Goal: Task Accomplishment & Management: Manage account settings

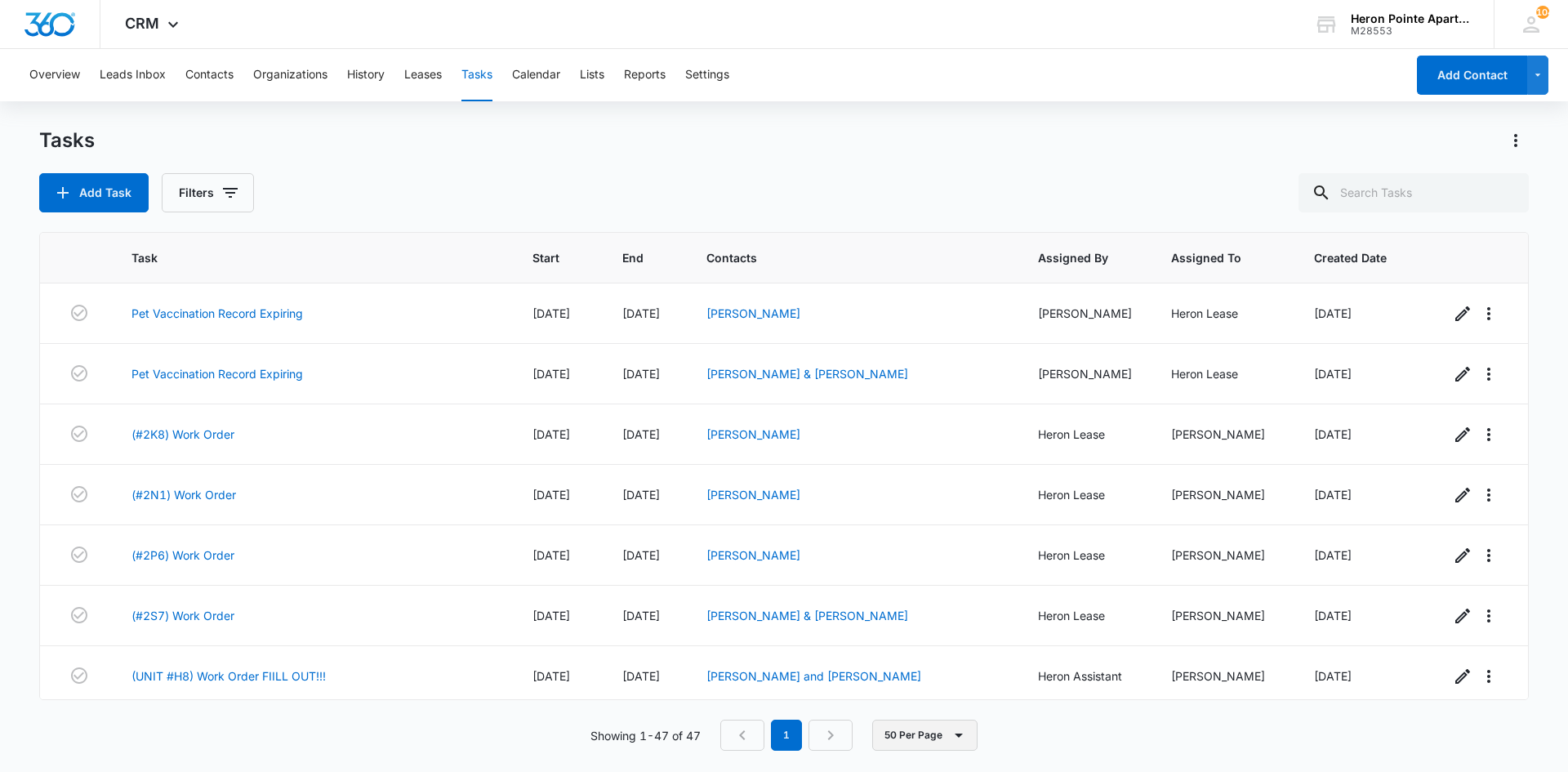
scroll to position [2441, 0]
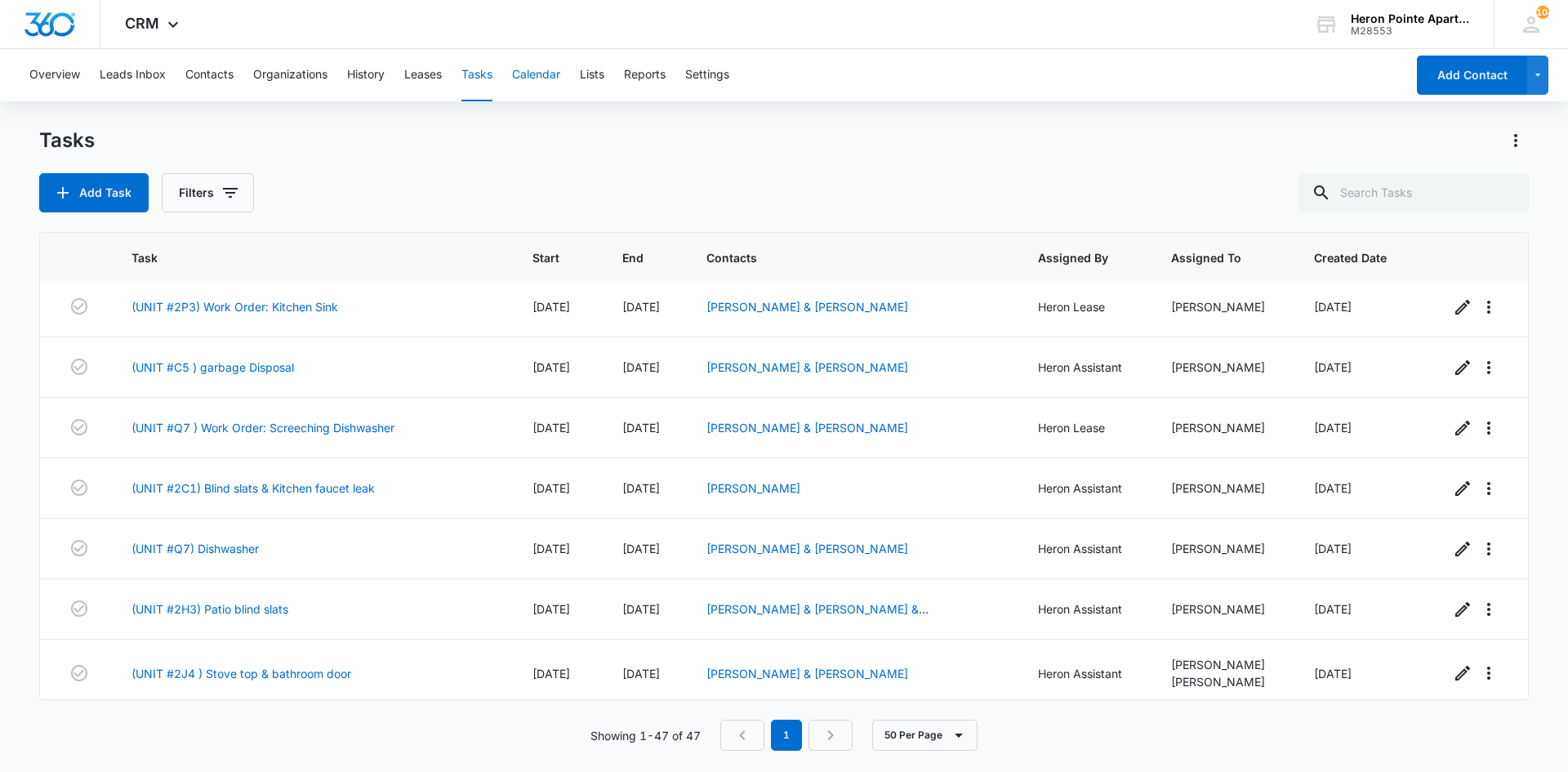
click at [546, 71] on button "Calendar" at bounding box center [536, 75] width 48 height 53
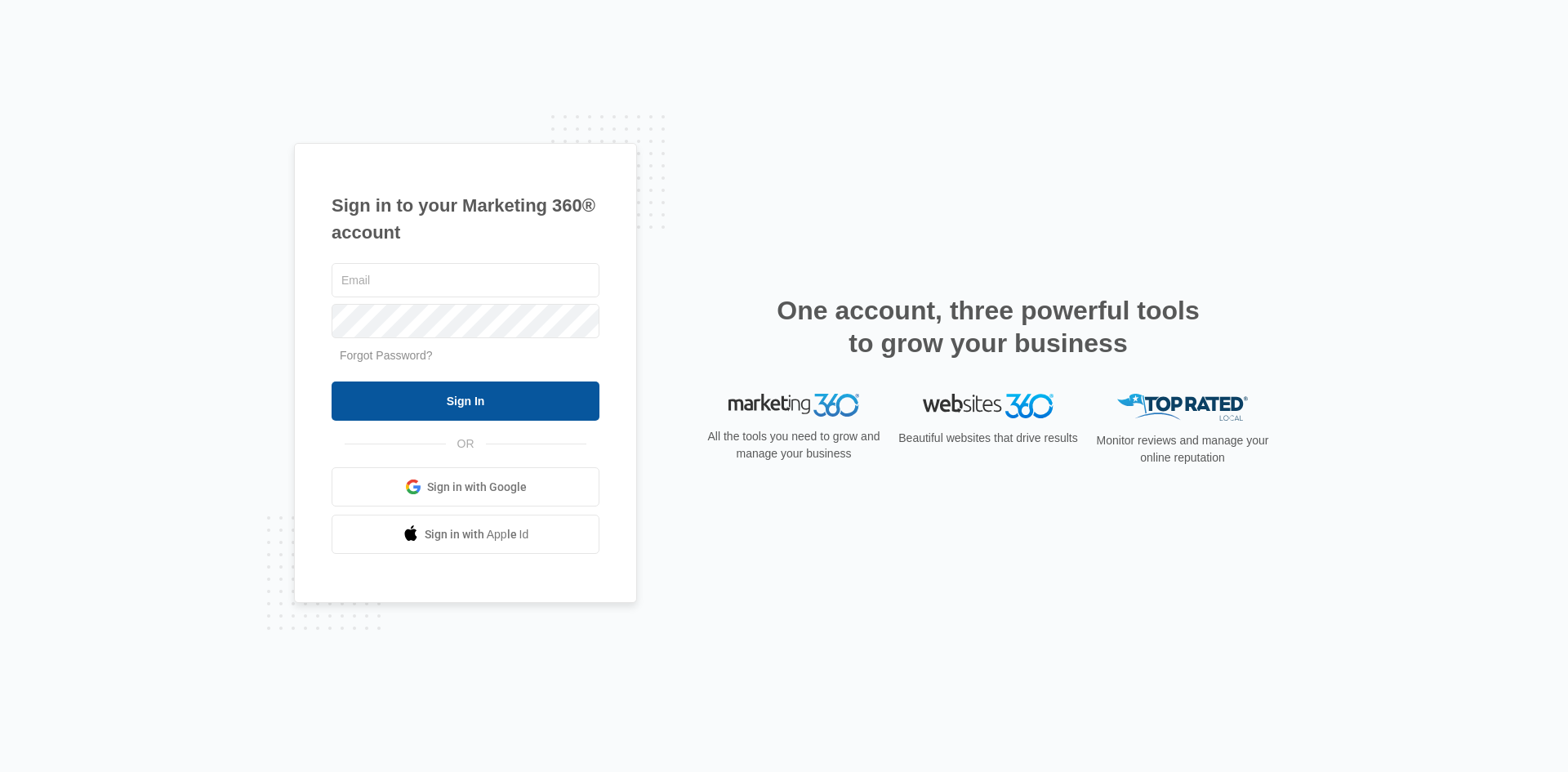
type input "[EMAIL_ADDRESS][DOMAIN_NAME]"
click at [447, 402] on input "Sign In" at bounding box center [466, 401] width 268 height 39
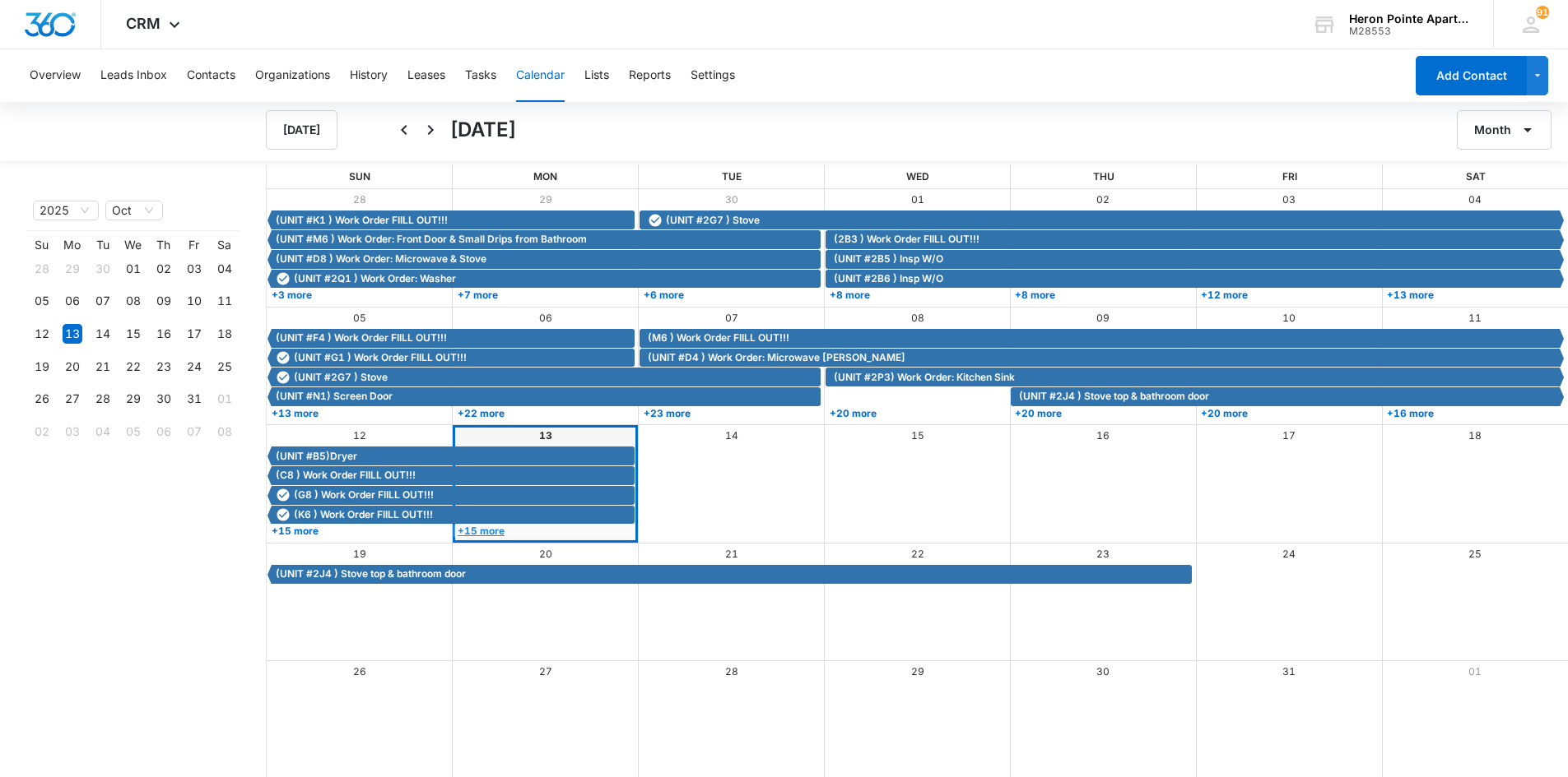
click at [483, 531] on link "+15 more" at bounding box center [544, 530] width 181 height 12
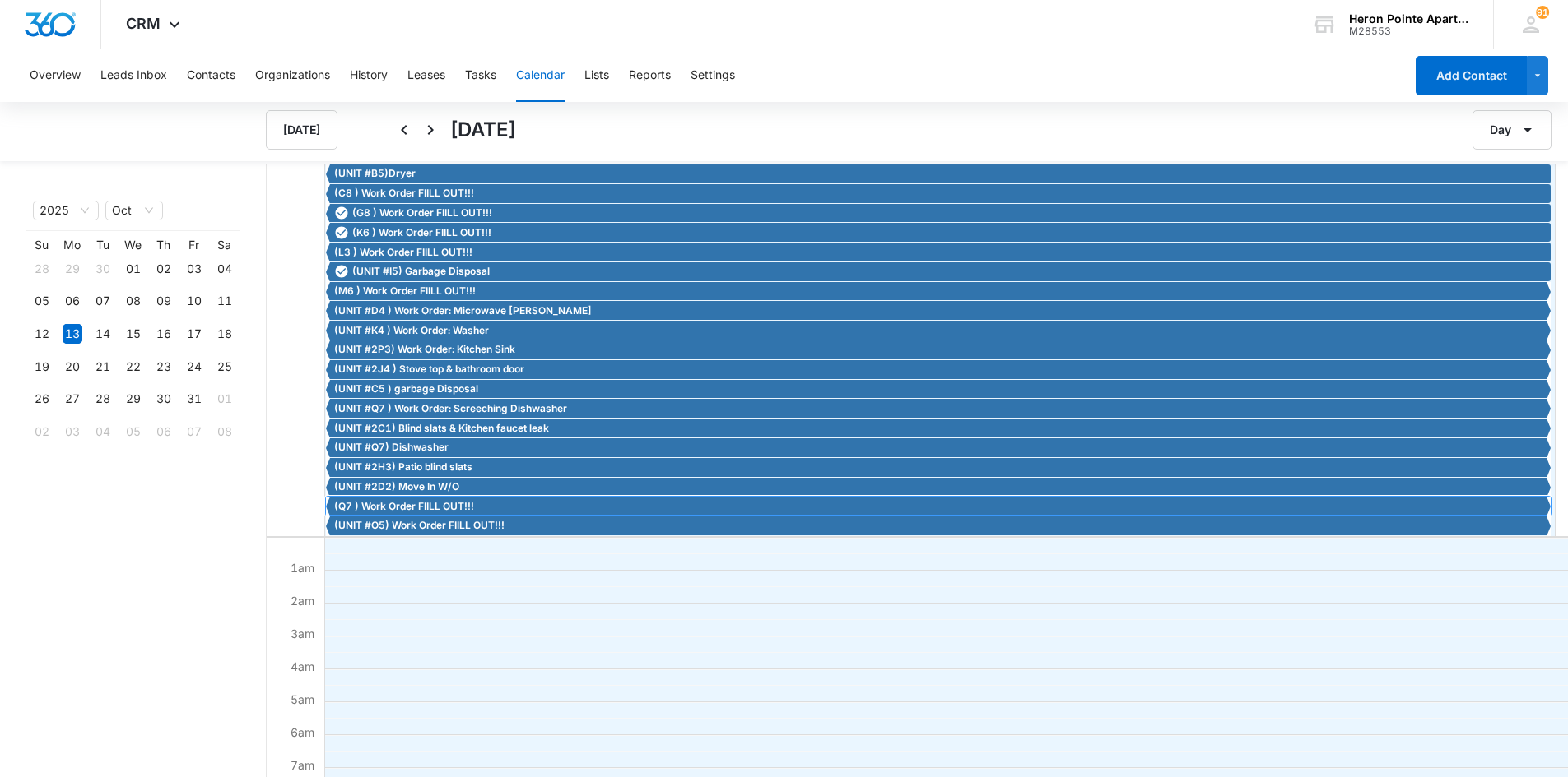
click at [445, 506] on span "(Q7 ) Work Order FIILL OUT!!!" at bounding box center [404, 507] width 140 height 15
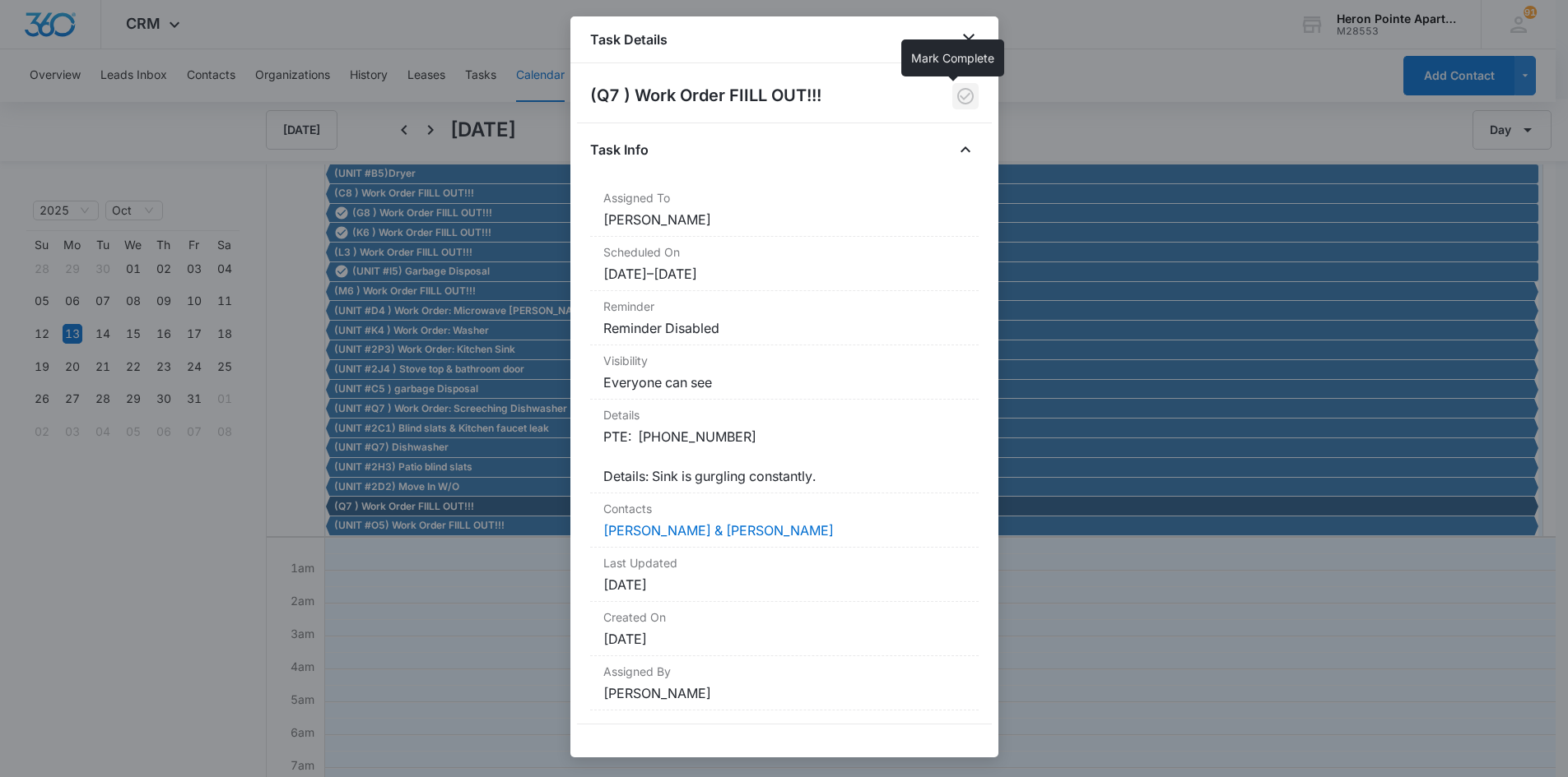
click at [957, 97] on icon "button" at bounding box center [966, 97] width 17 height 17
click at [969, 36] on icon "close" at bounding box center [968, 39] width 20 height 20
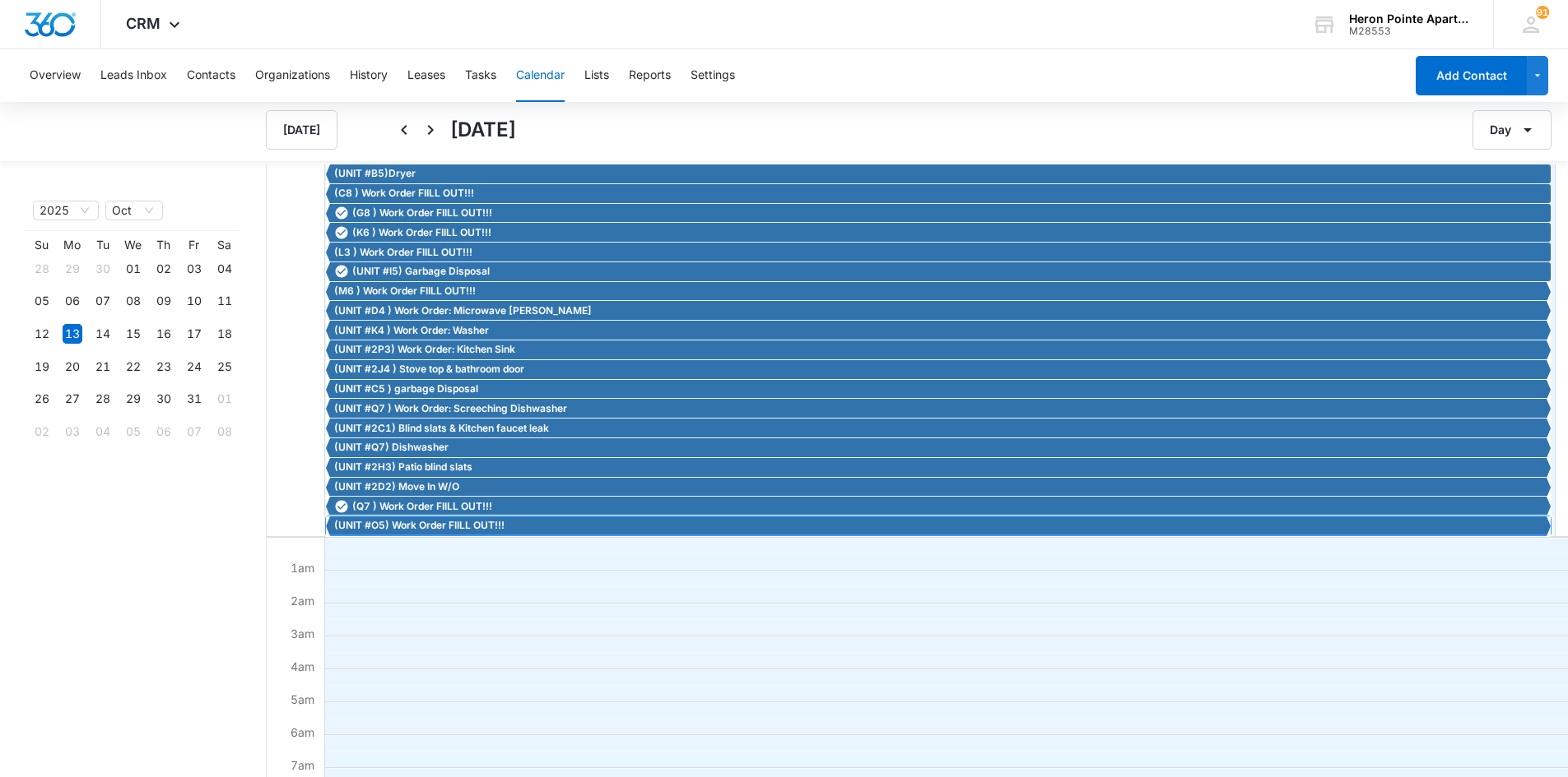
click at [428, 529] on span "(UNIT #O5) Work Order FIILL OUT!!!" at bounding box center [419, 526] width 170 height 15
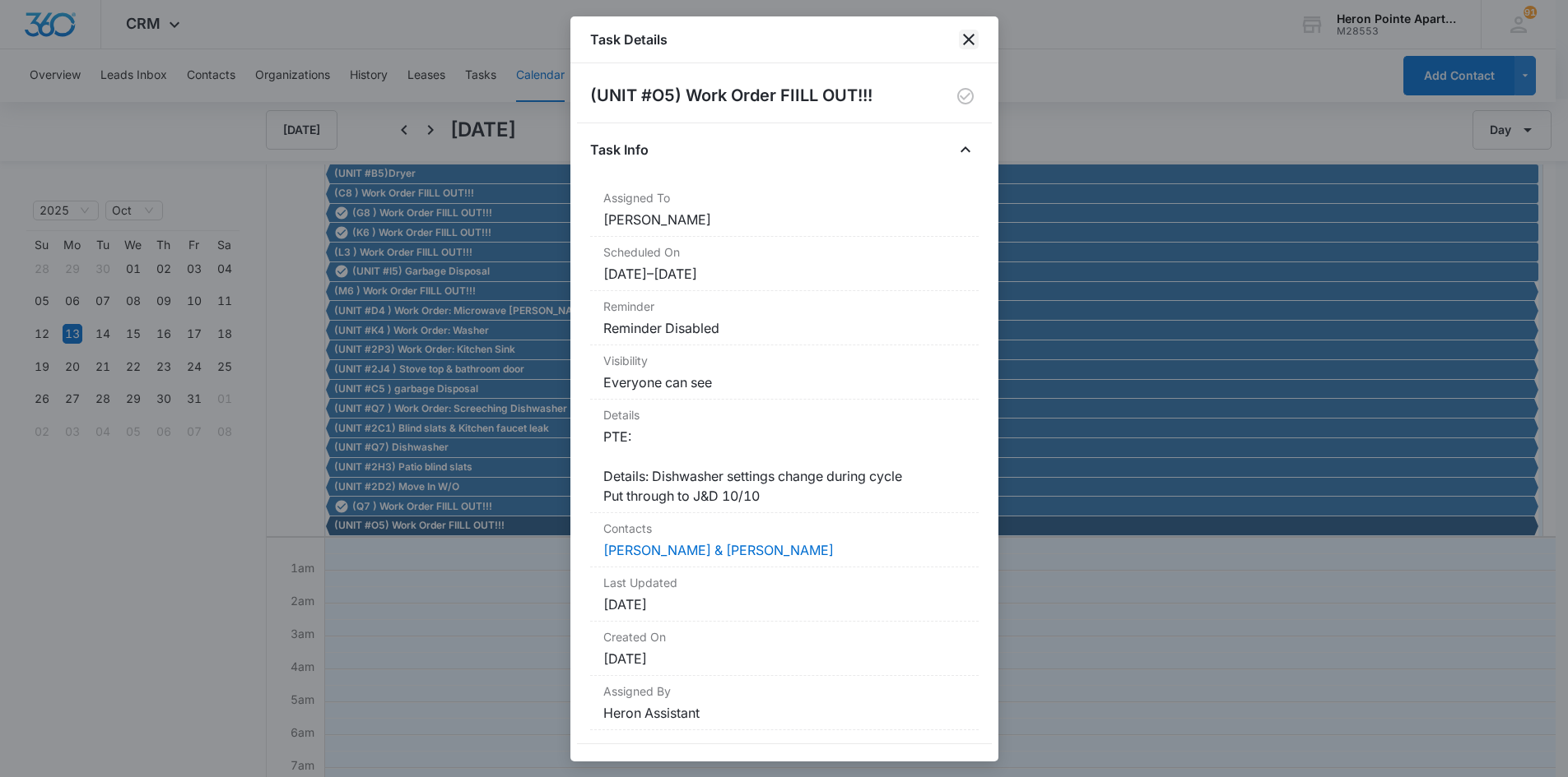
click at [974, 38] on icon "close" at bounding box center [968, 39] width 20 height 20
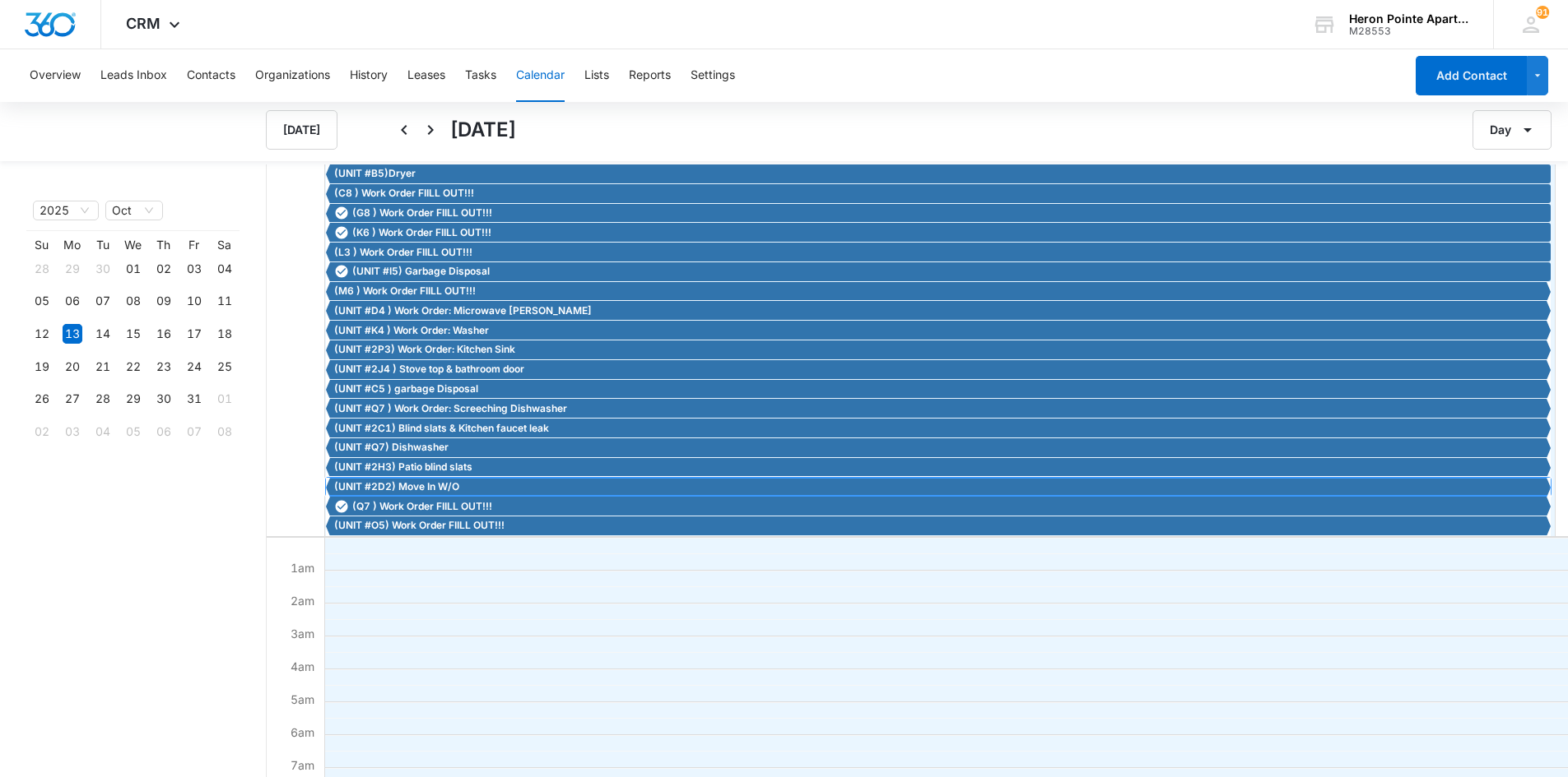
click at [431, 486] on span "(UNIT #2D2) Move In W/O" at bounding box center [397, 487] width 125 height 15
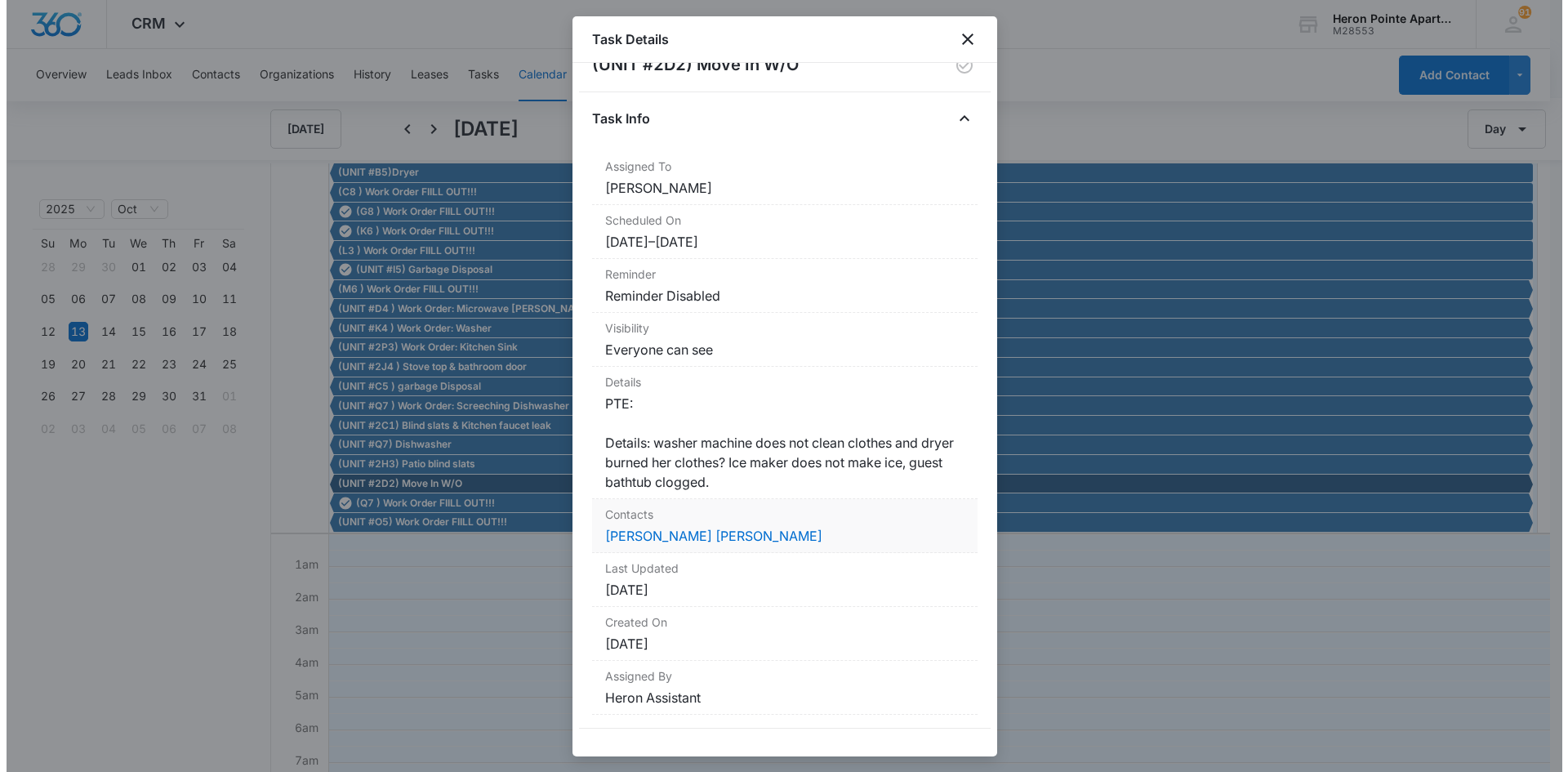
scroll to position [55, 0]
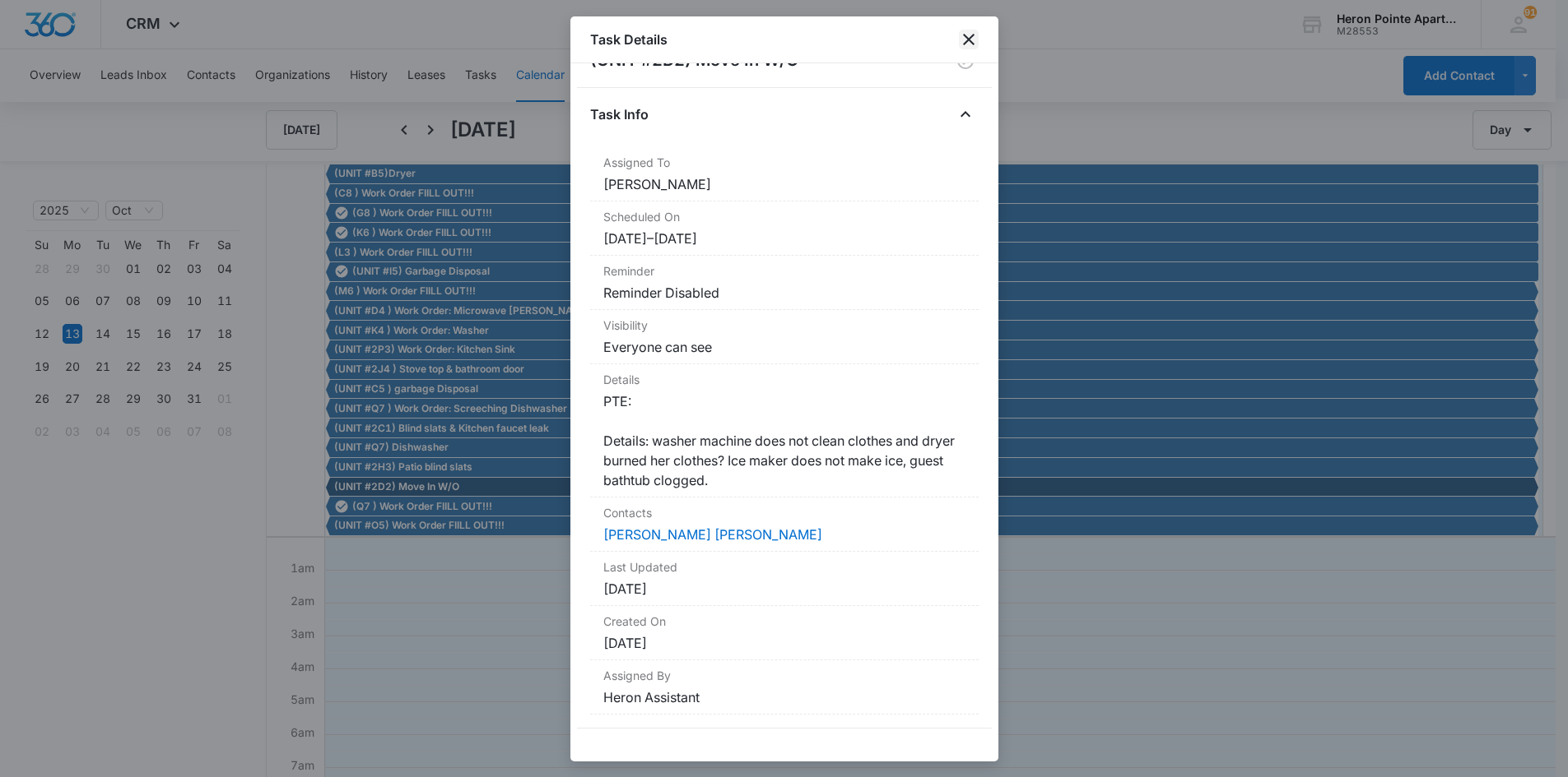
click at [969, 31] on icon "close" at bounding box center [968, 39] width 20 height 20
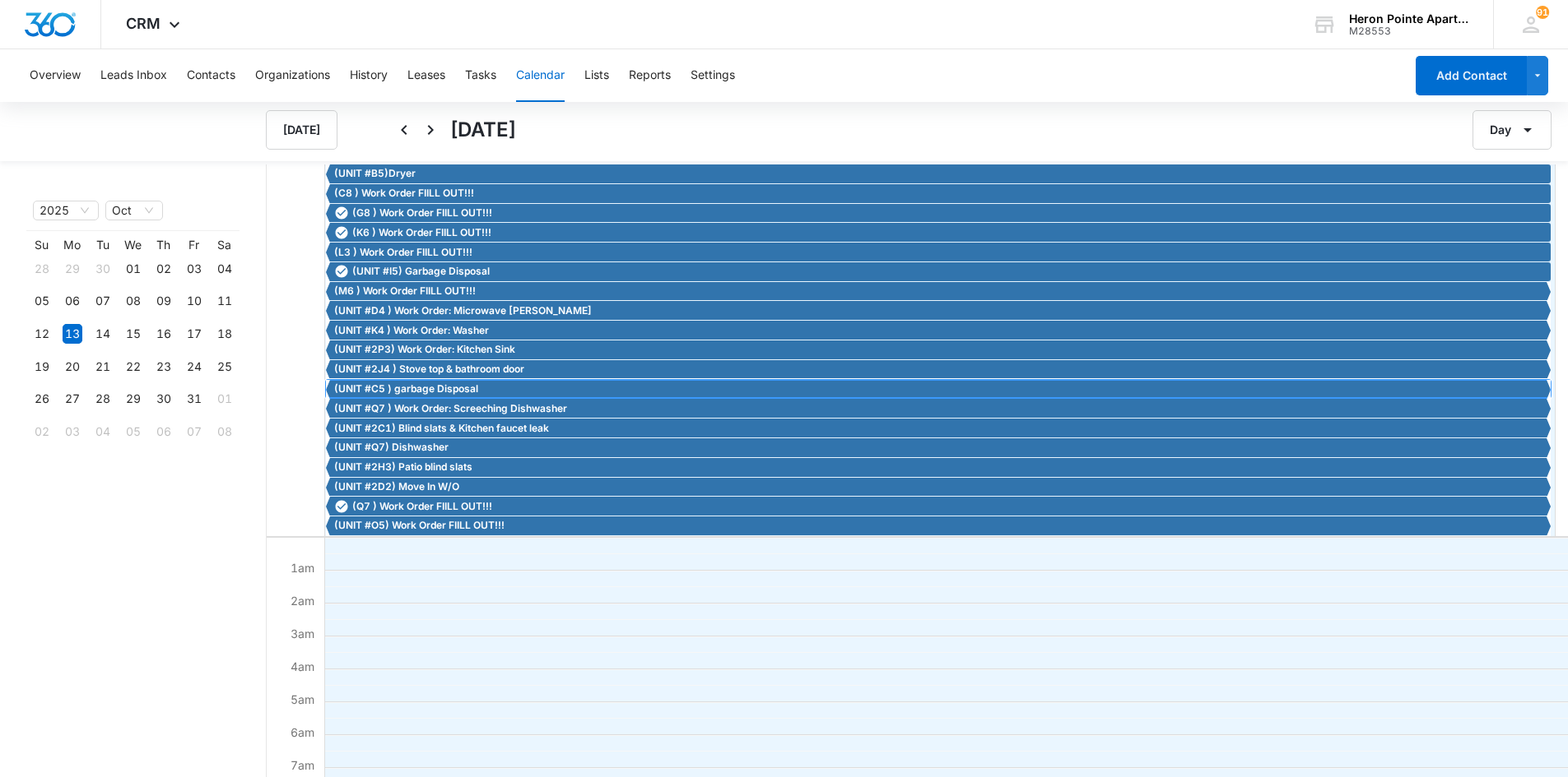
click at [446, 389] on span "(UNIT #C5 ) garbage Disposal" at bounding box center [406, 389] width 144 height 15
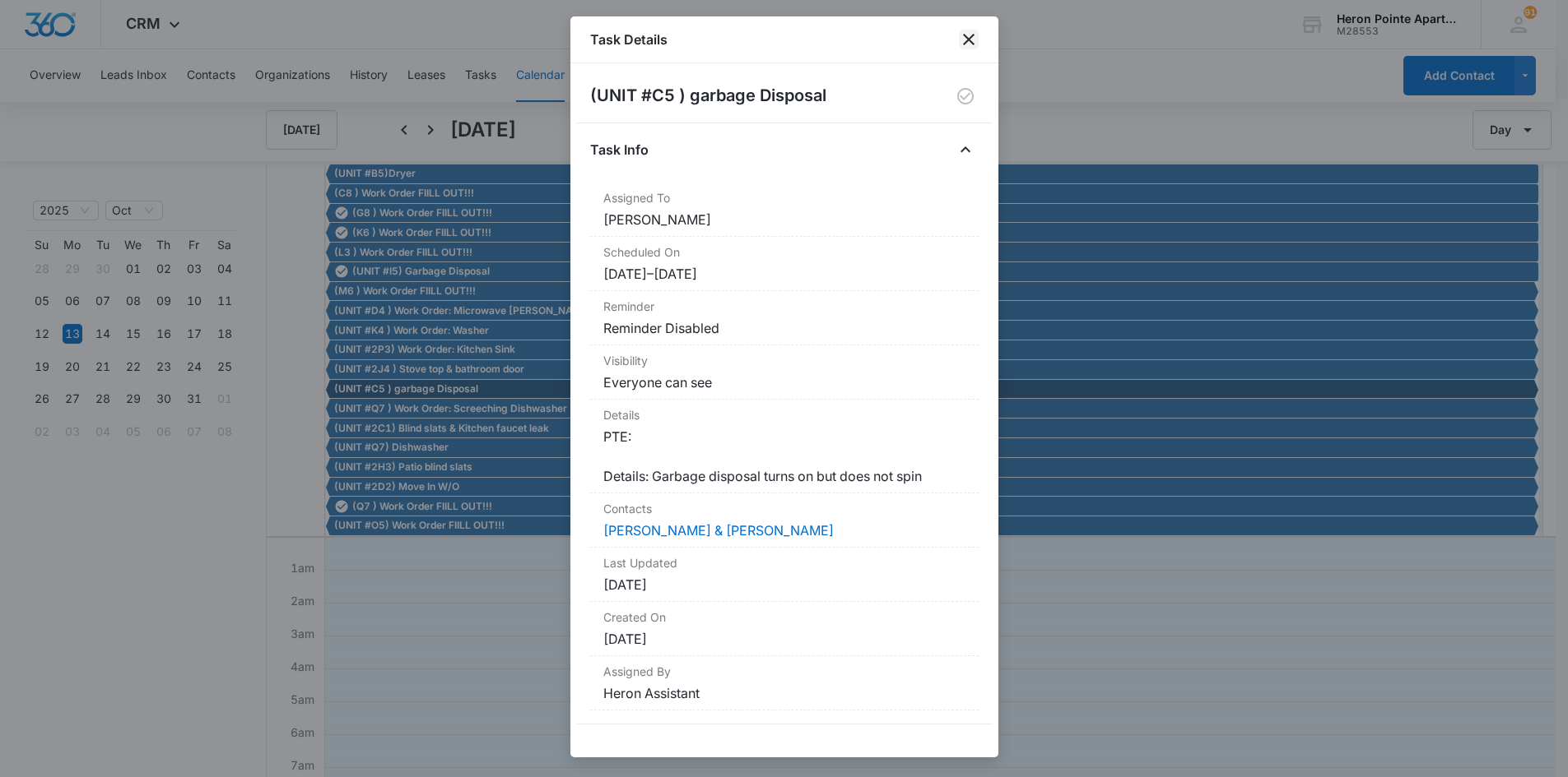
click at [966, 42] on icon "close" at bounding box center [968, 39] width 11 height 11
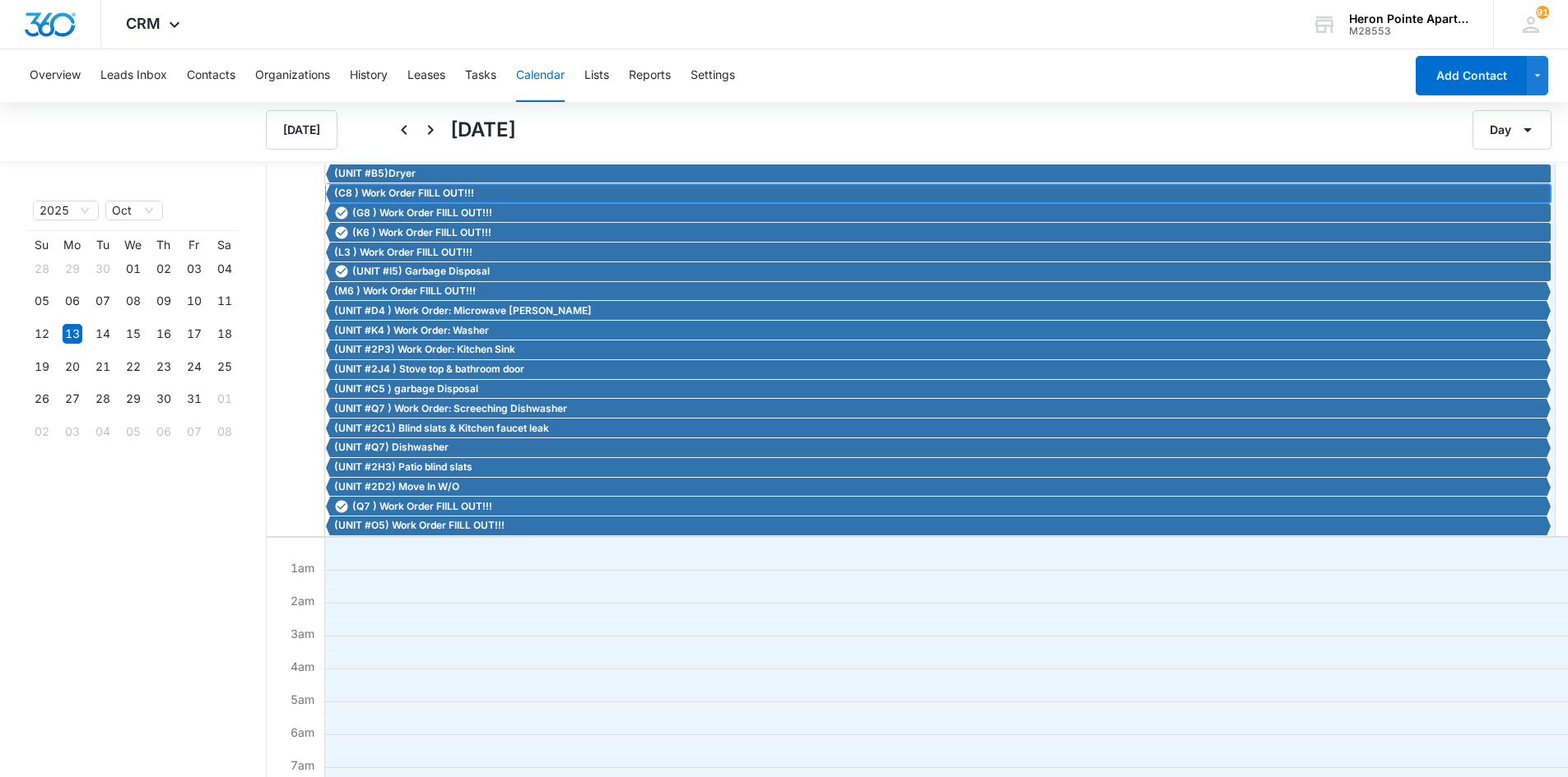
click at [387, 188] on span "(C8 ) Work Order FIILL OUT!!!" at bounding box center [404, 194] width 140 height 15
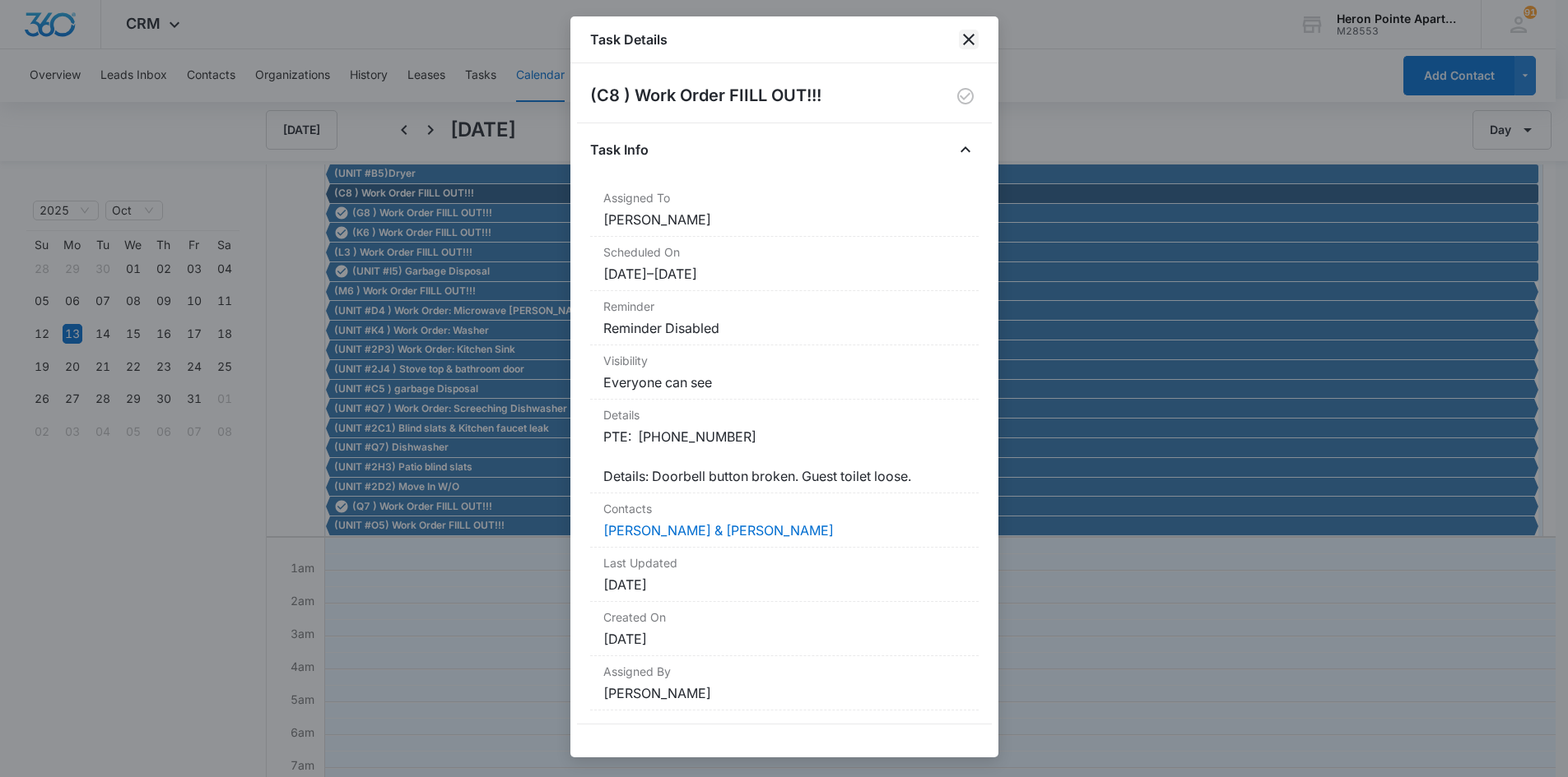
click at [972, 39] on icon "close" at bounding box center [968, 39] width 20 height 20
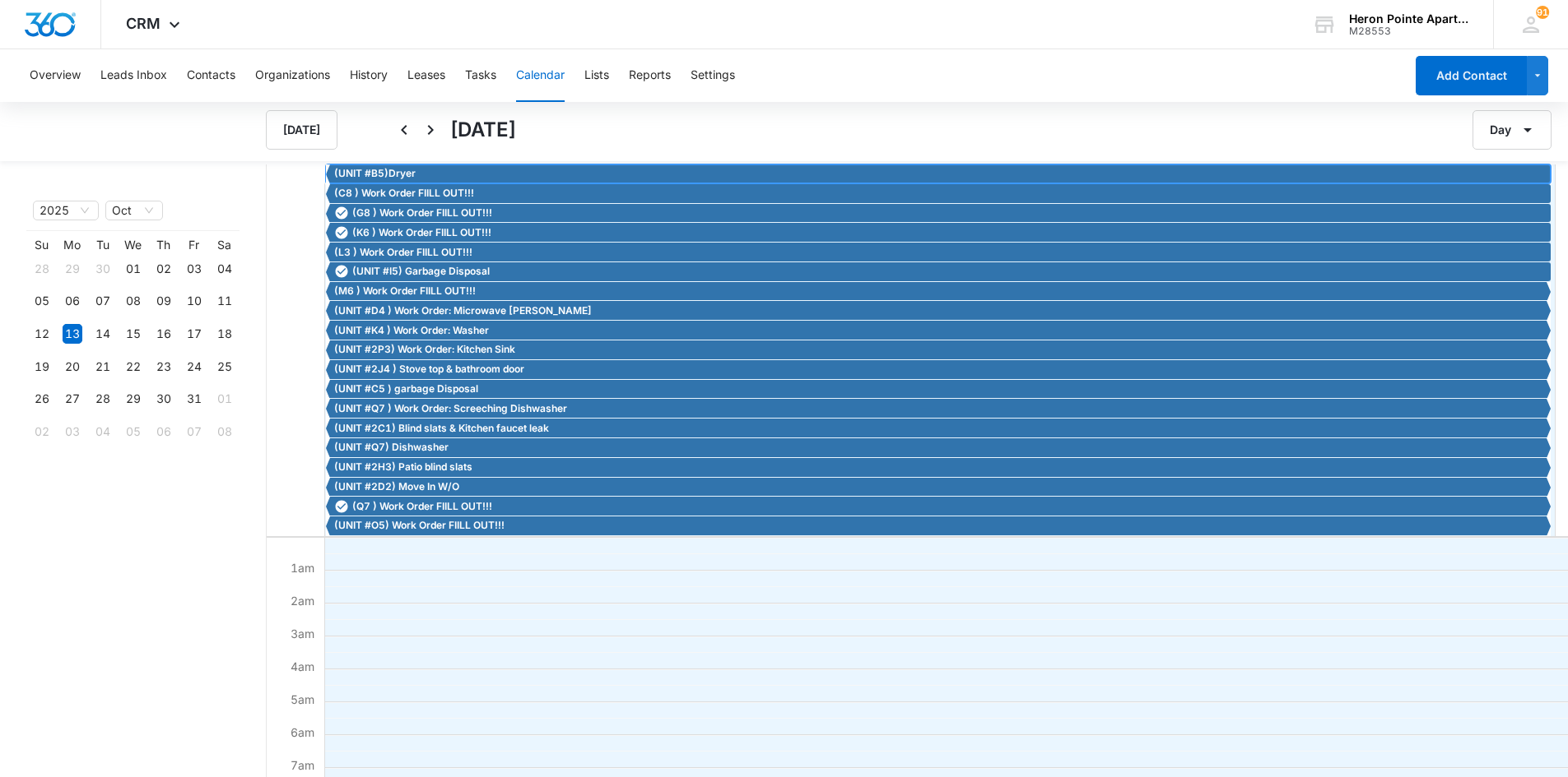
click at [411, 177] on span "(UNIT #B5)Dryer" at bounding box center [375, 174] width 82 height 15
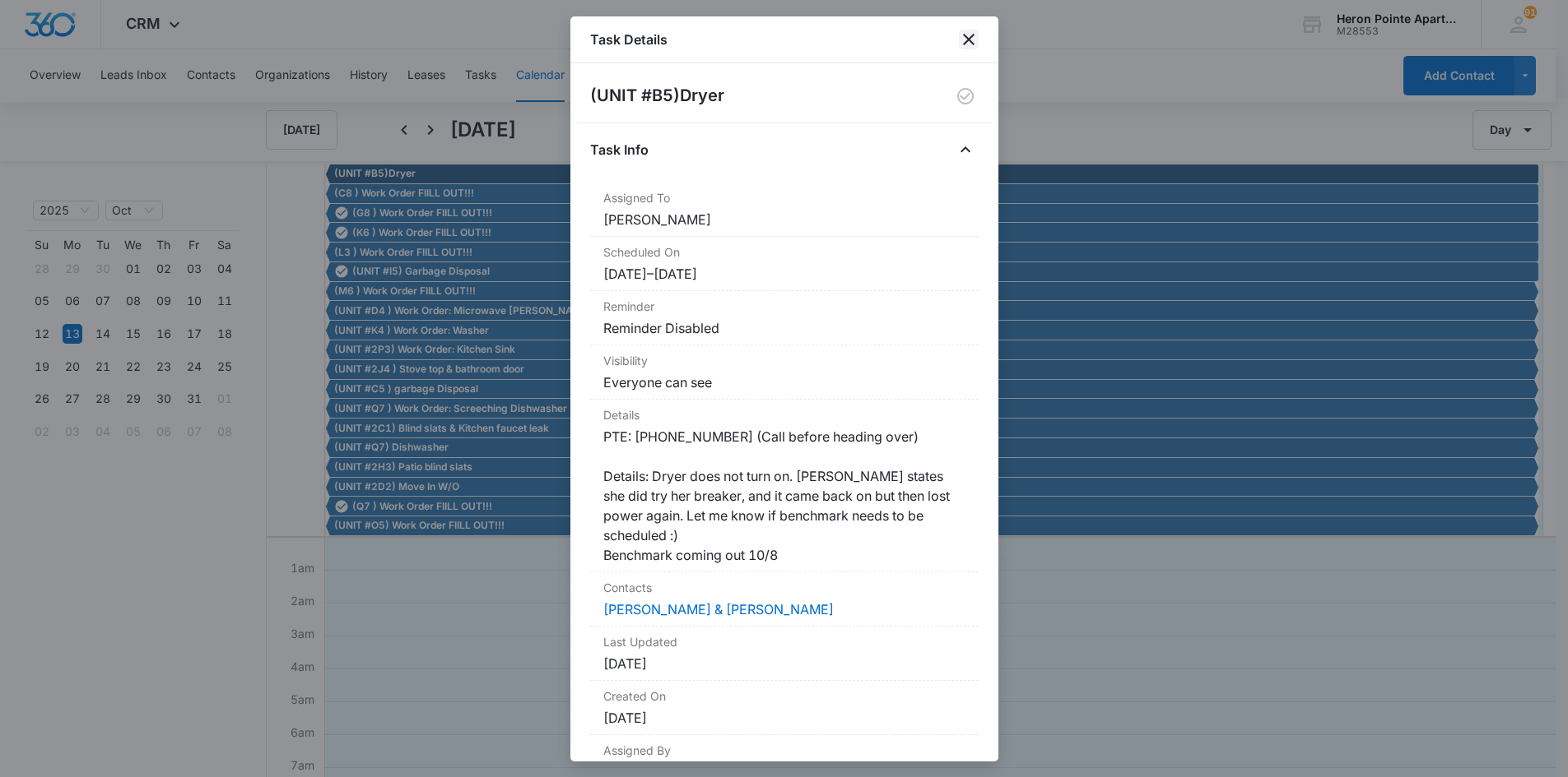
click at [971, 38] on icon "close" at bounding box center [968, 39] width 20 height 20
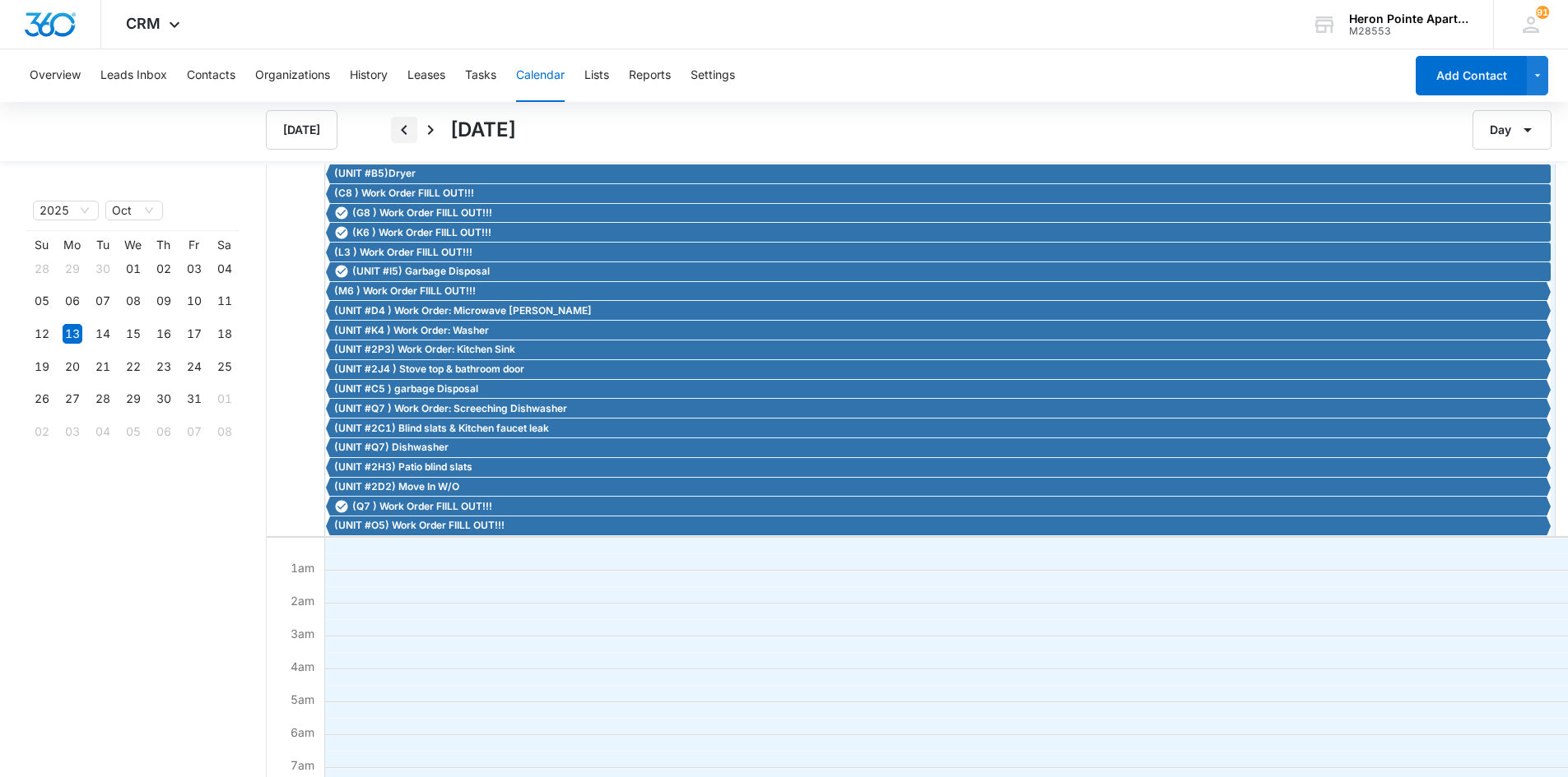
click at [407, 129] on icon "Back" at bounding box center [403, 129] width 20 height 20
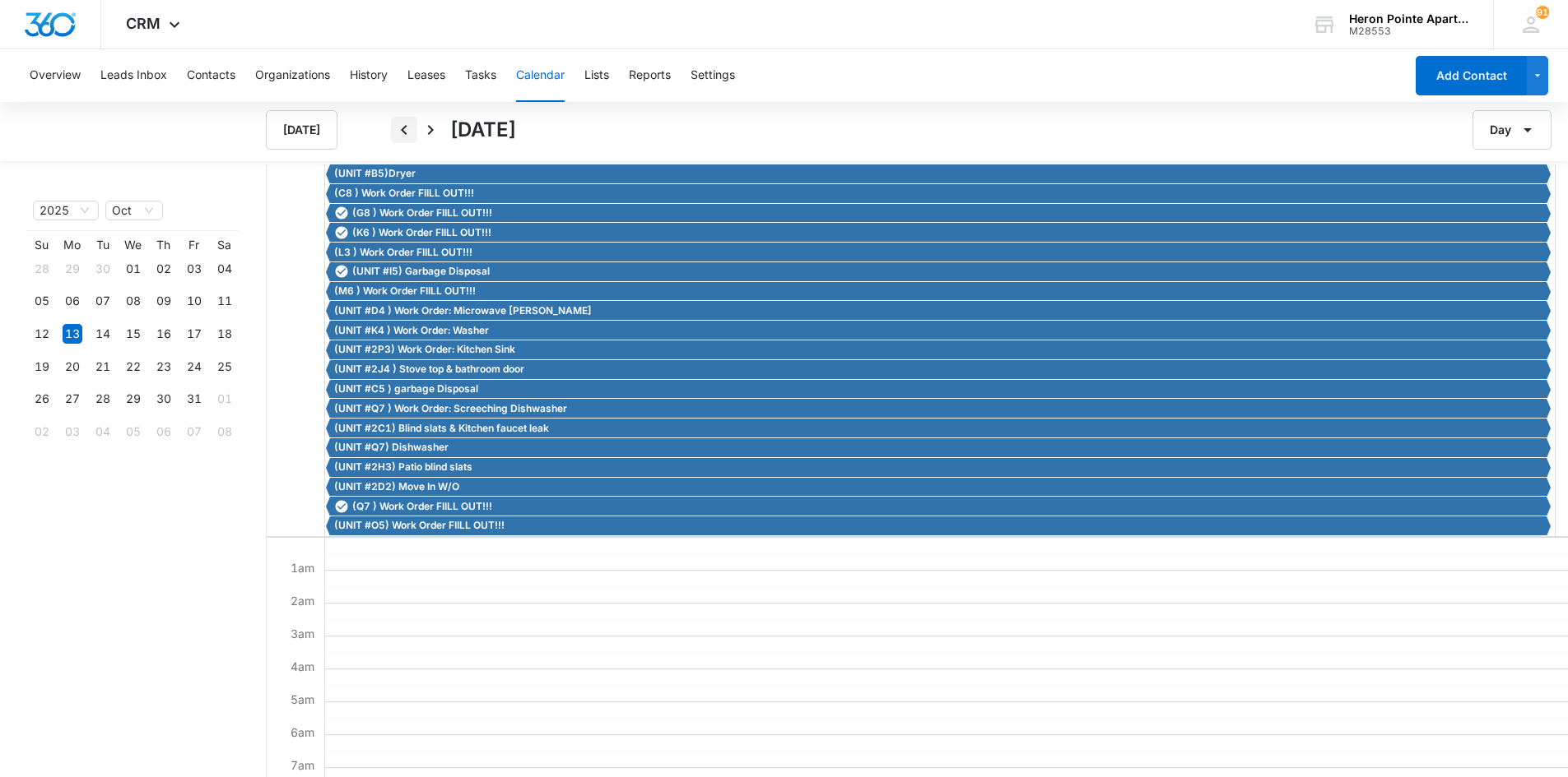
click at [407, 129] on icon "Back" at bounding box center [403, 129] width 20 height 20
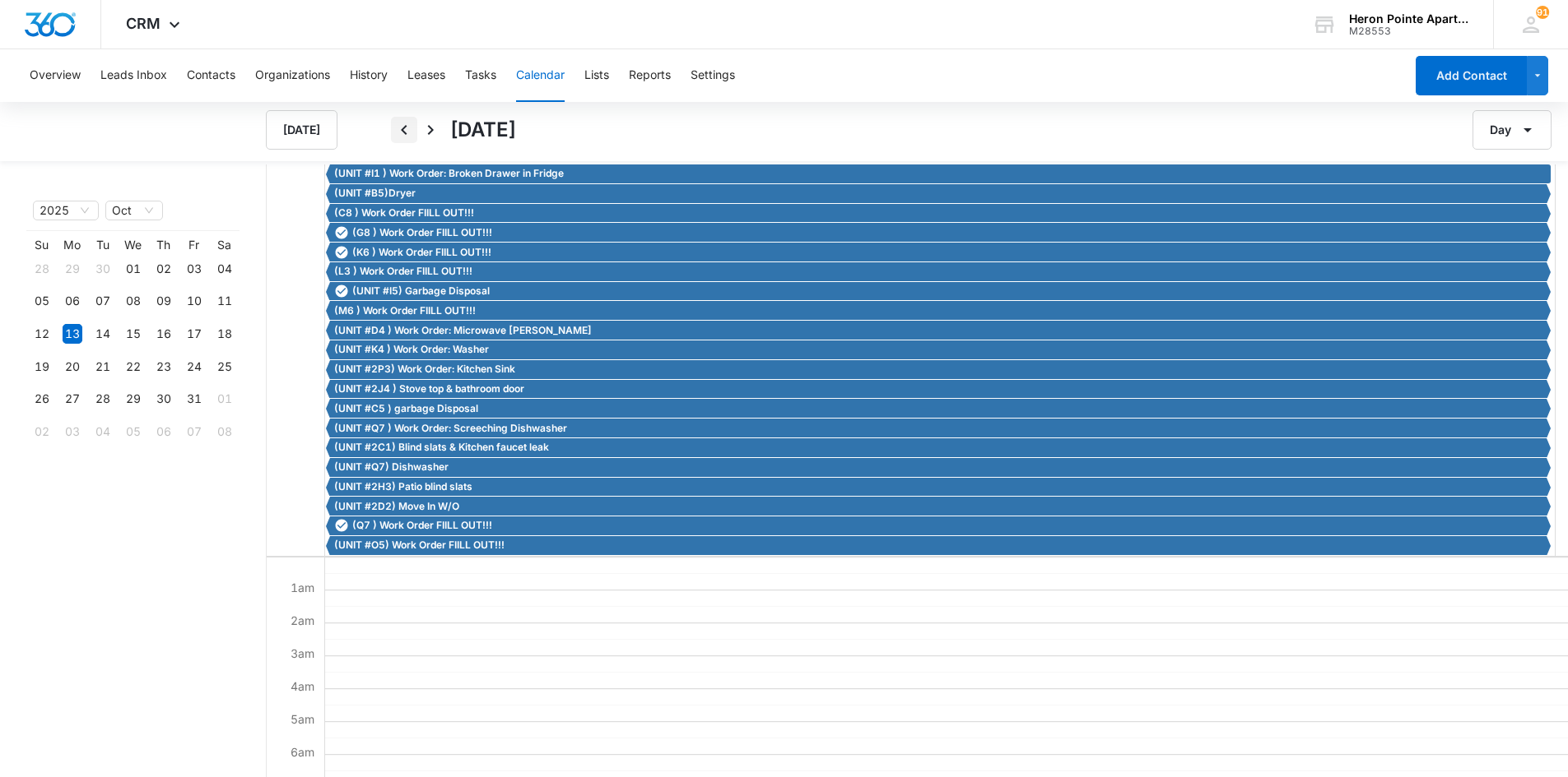
click at [407, 129] on icon "Back" at bounding box center [403, 129] width 20 height 20
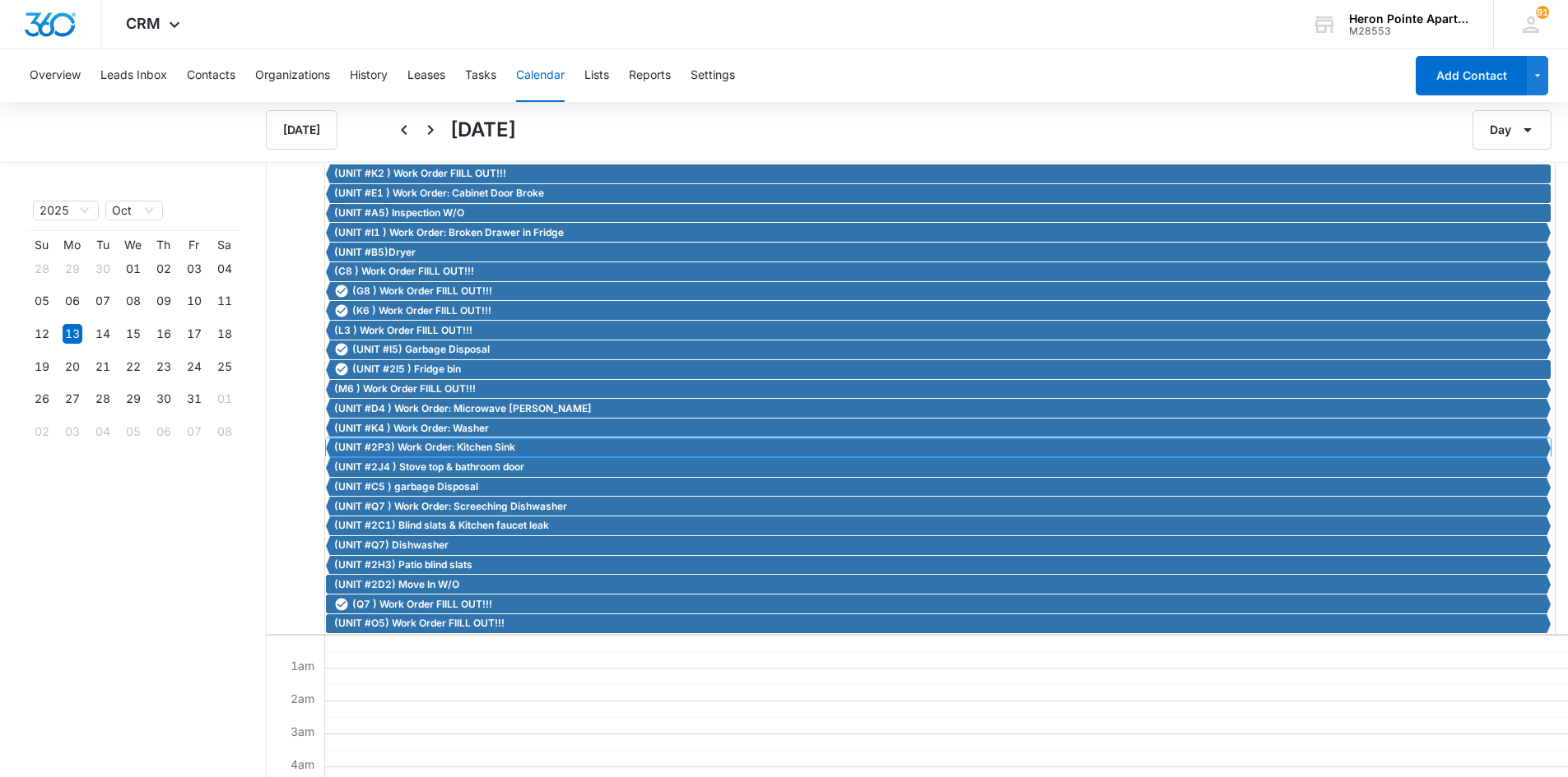
click at [456, 447] on span "(UNIT #2P3) Work Order: Kitchen Sink" at bounding box center [425, 448] width 181 height 15
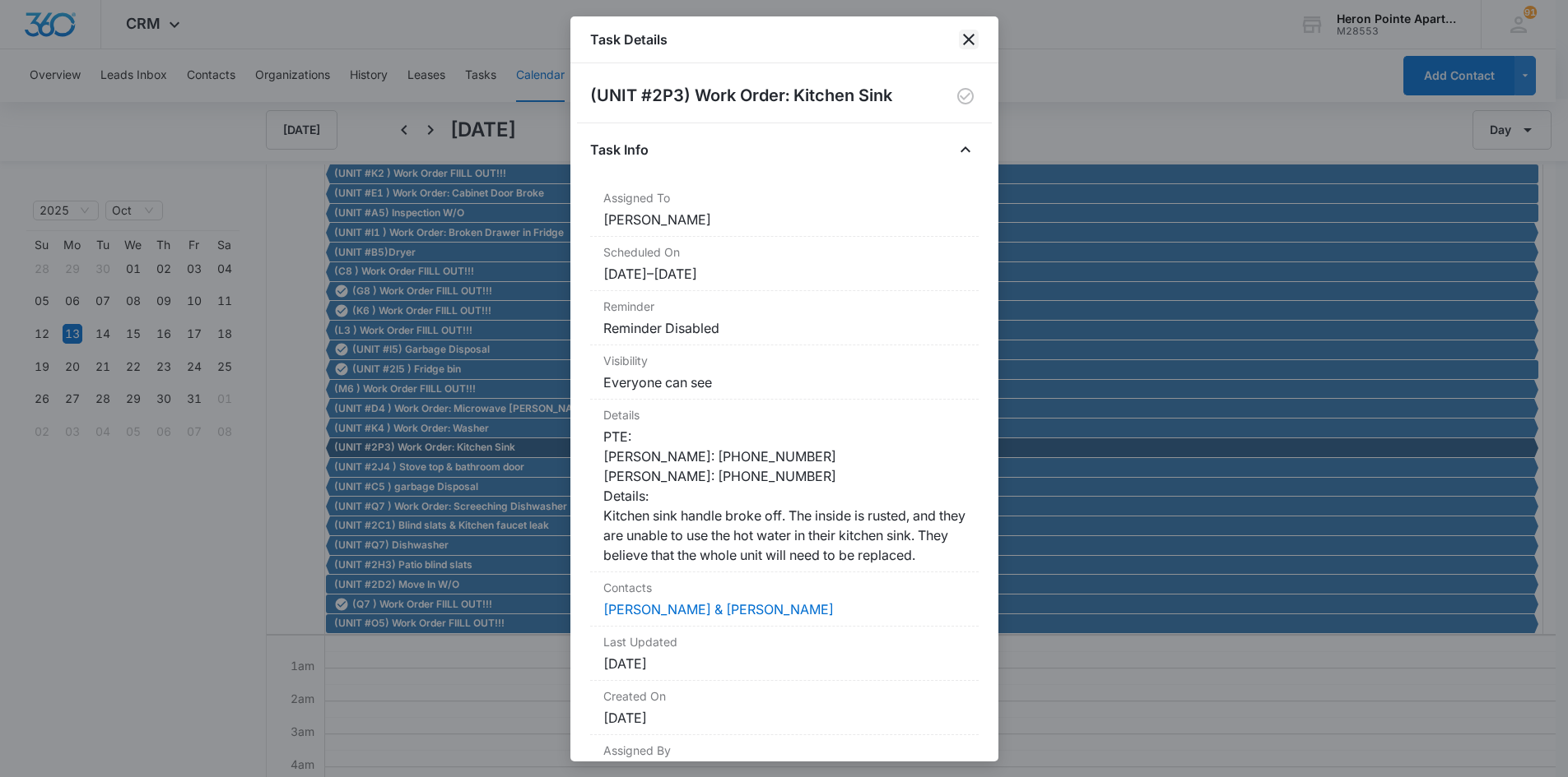
drag, startPoint x: 795, startPoint y: 208, endPoint x: 971, endPoint y: 36, distance: 246.1
click at [971, 36] on icon "close" at bounding box center [968, 39] width 11 height 11
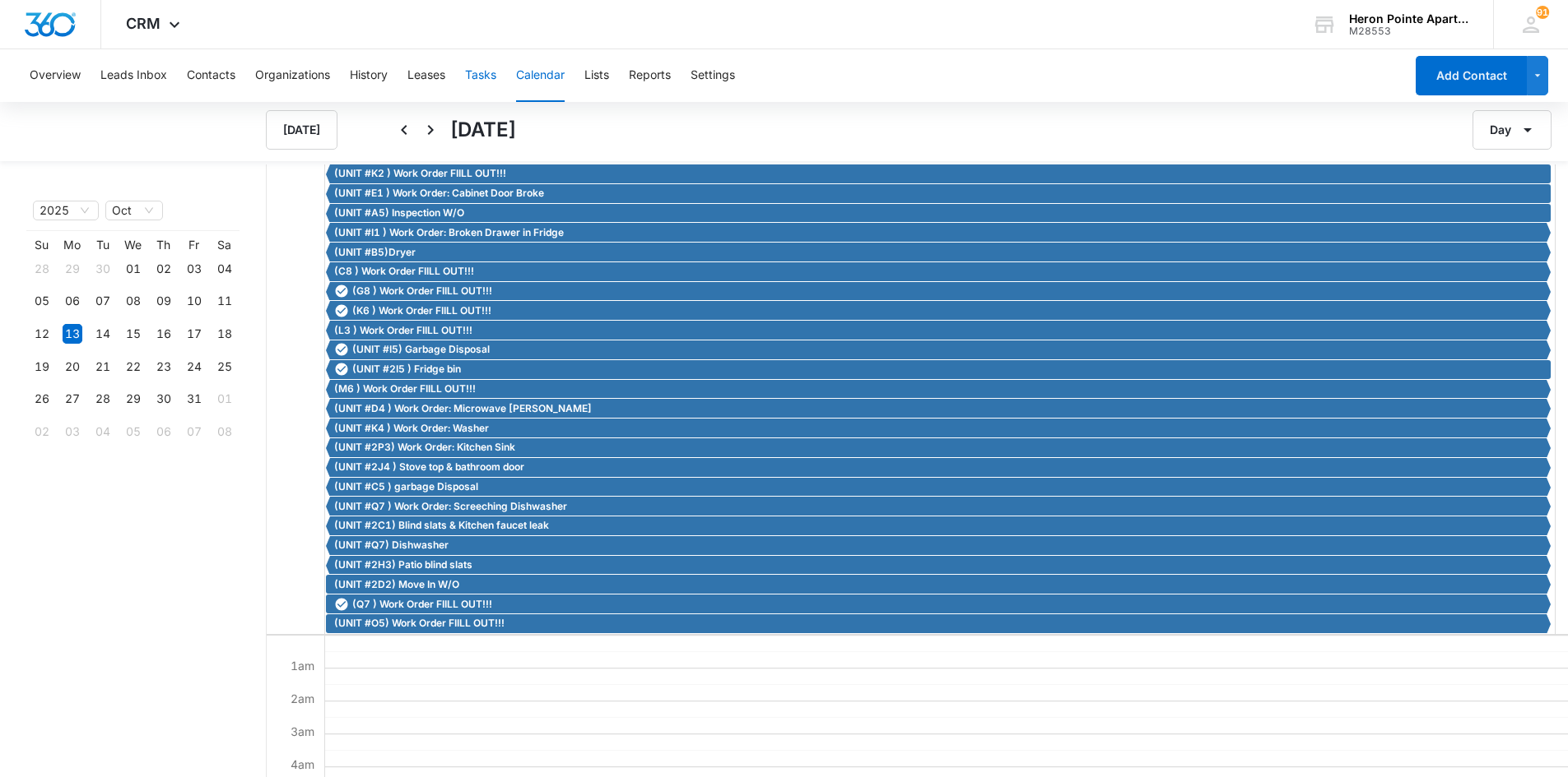
click at [491, 76] on button "Tasks" at bounding box center [480, 75] width 32 height 53
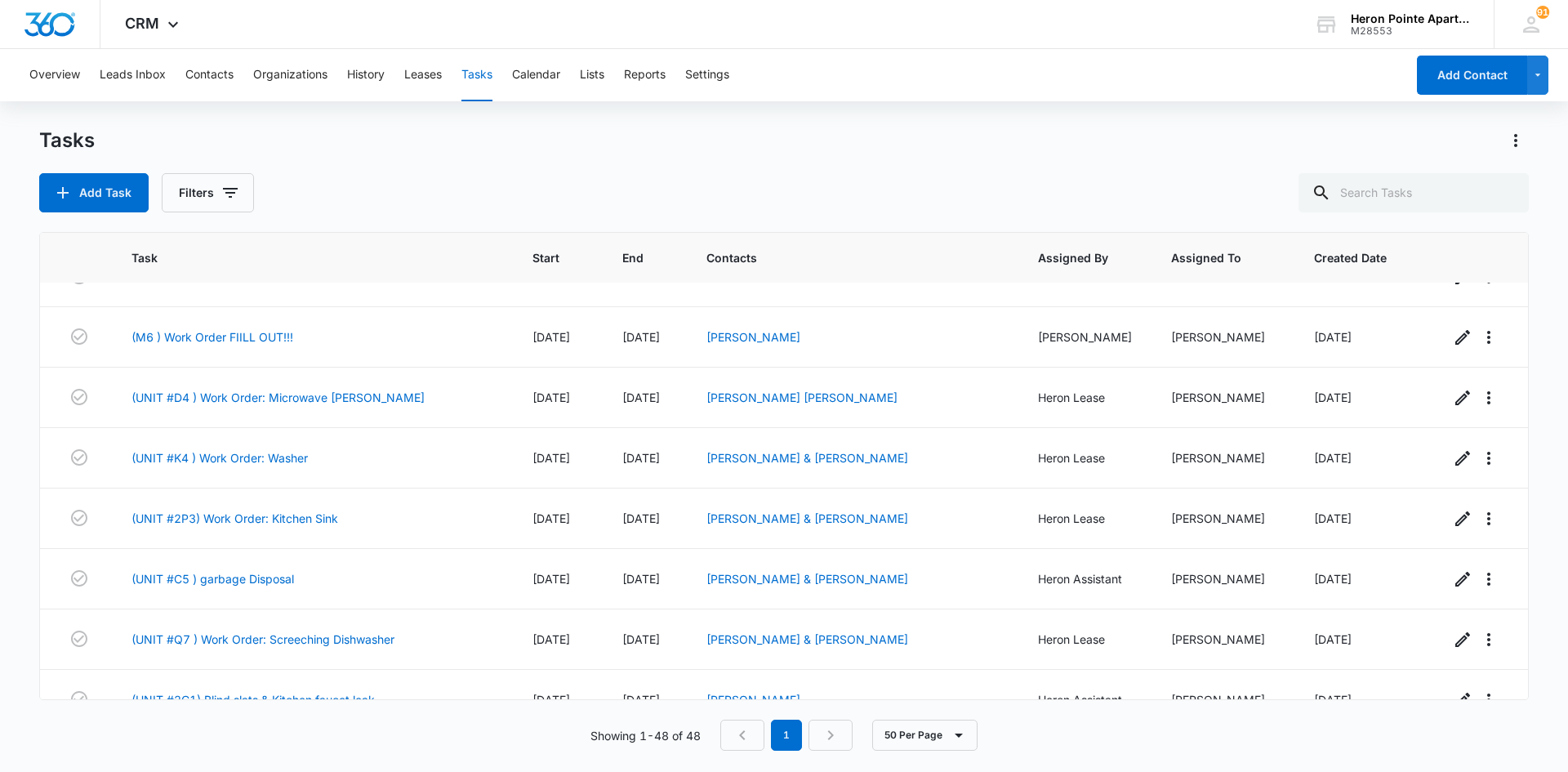
scroll to position [2207, 0]
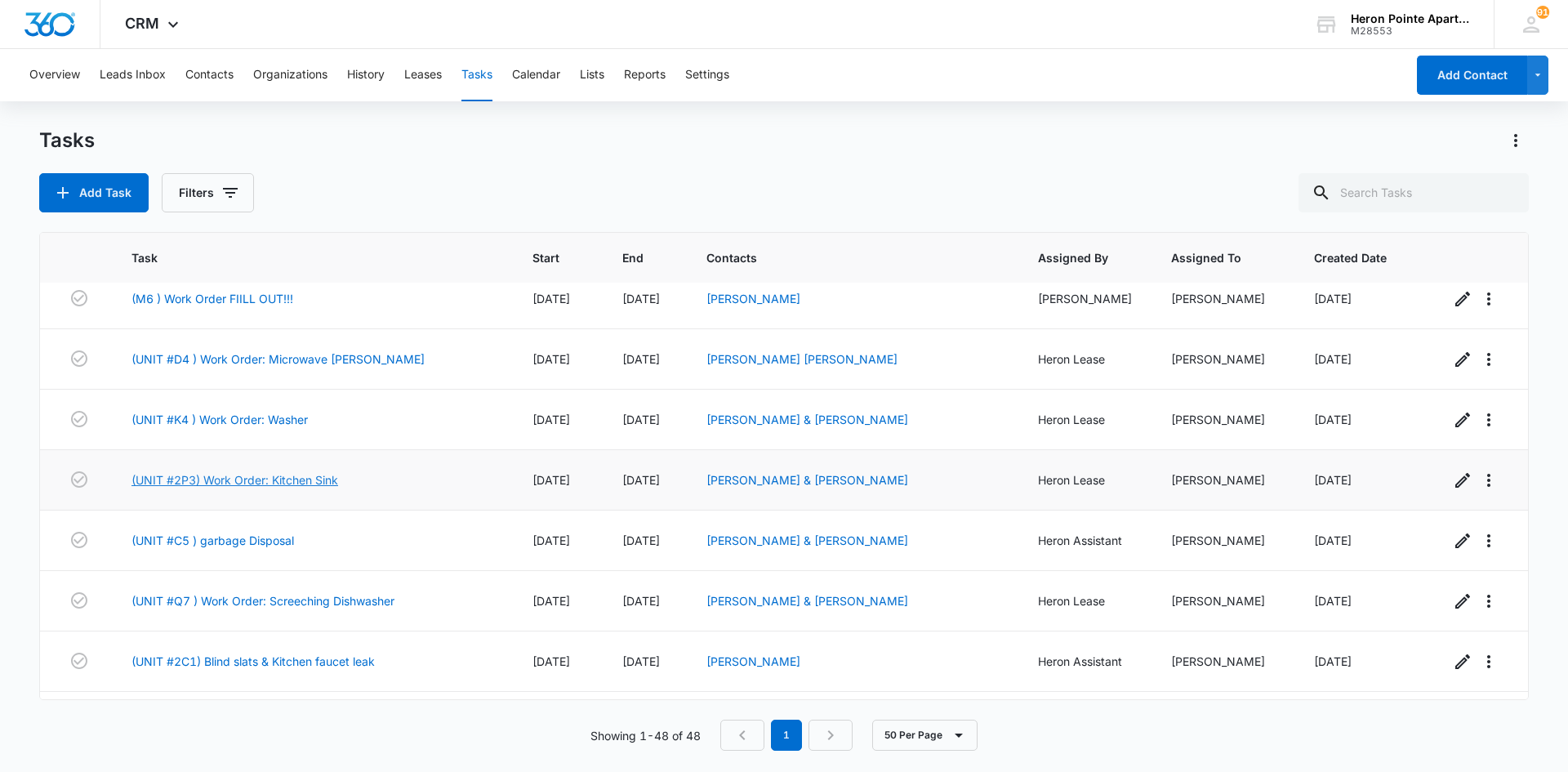
click at [248, 472] on link "(UNIT #2P3) Work Order: Kitchen Sink" at bounding box center [235, 480] width 207 height 18
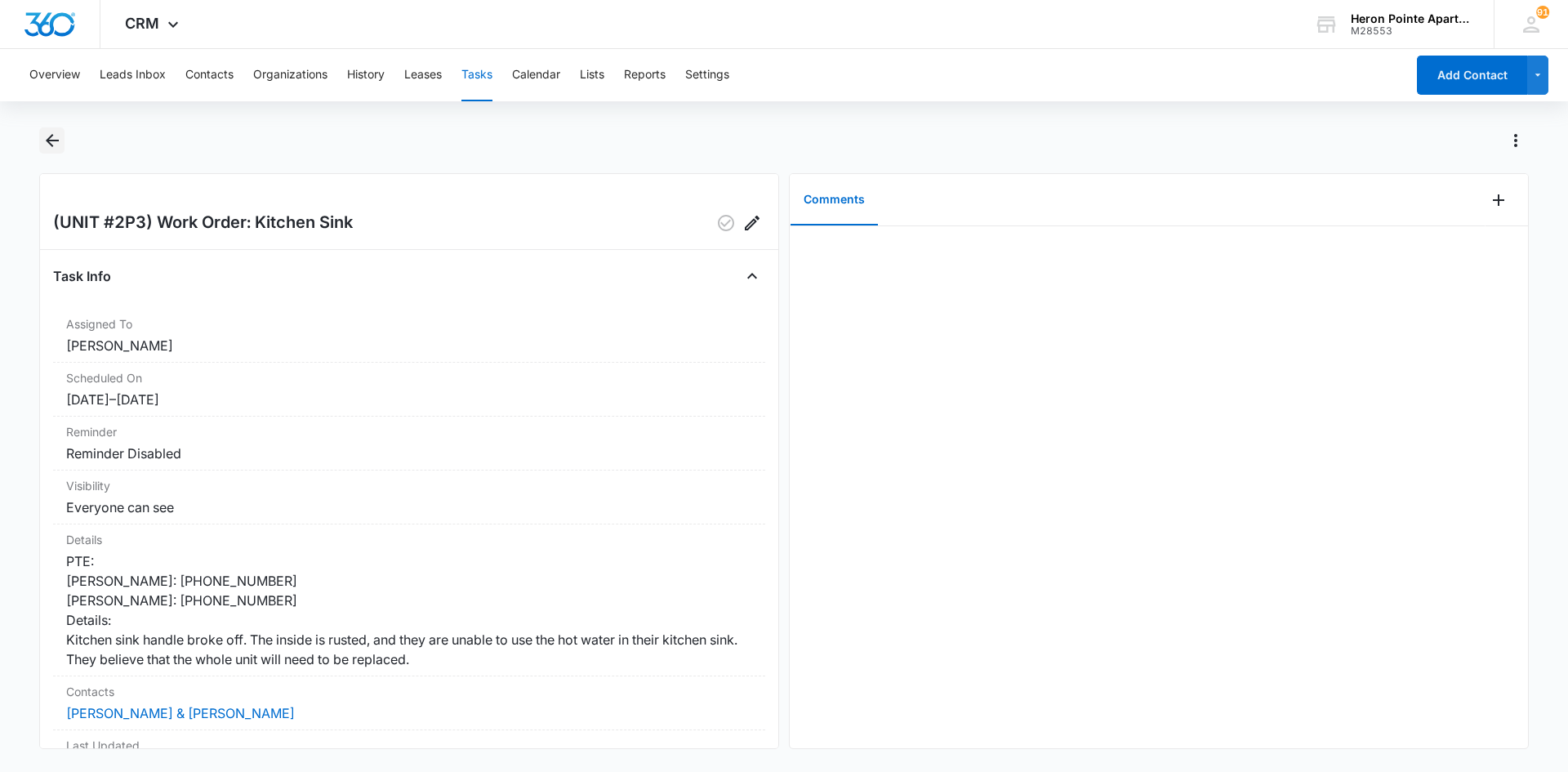
click at [59, 136] on icon "Back" at bounding box center [52, 140] width 19 height 19
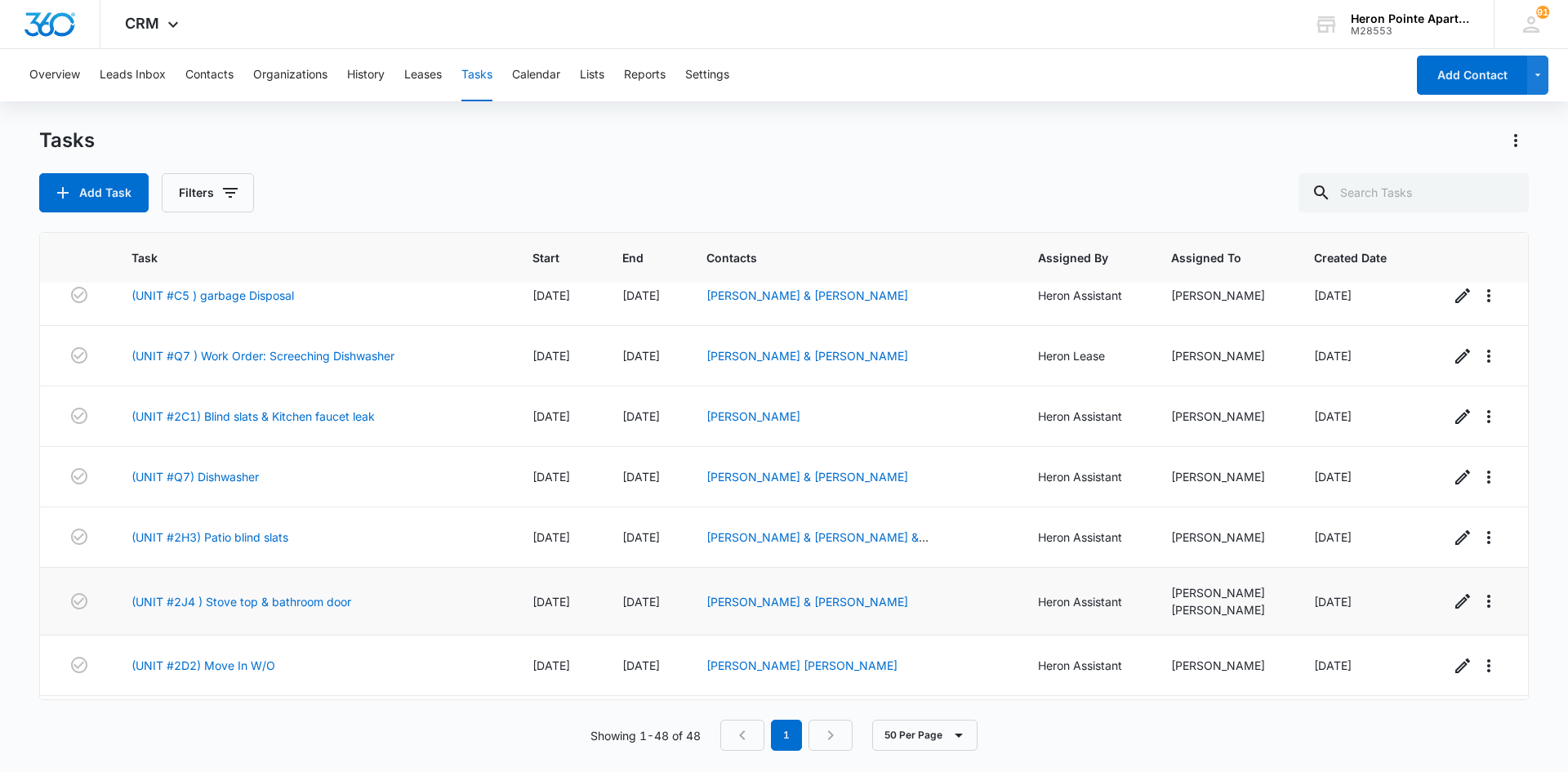
scroll to position [2501, 0]
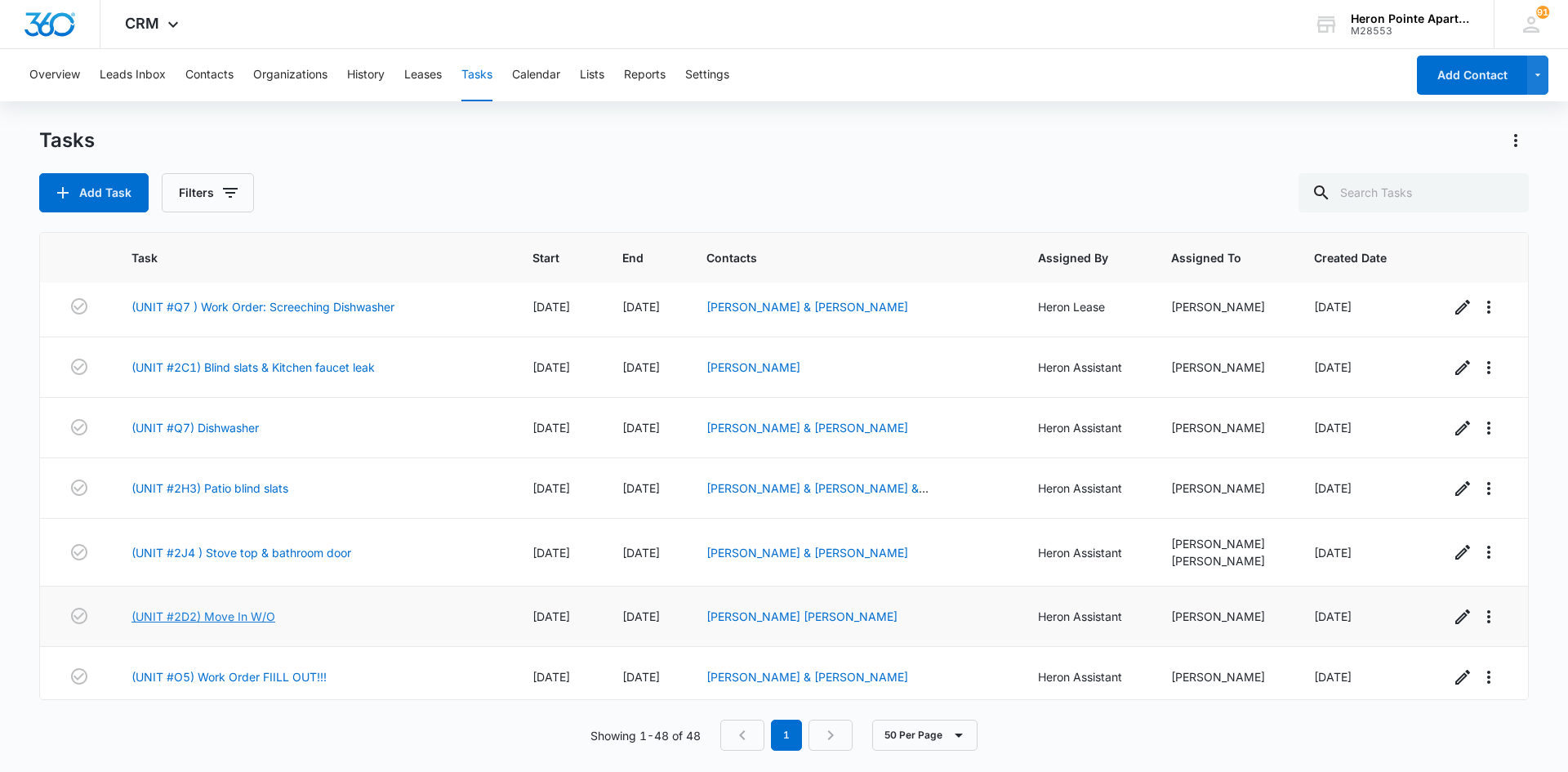
click at [252, 608] on link "(UNIT #2D2) Move In W/O" at bounding box center [203, 617] width 144 height 18
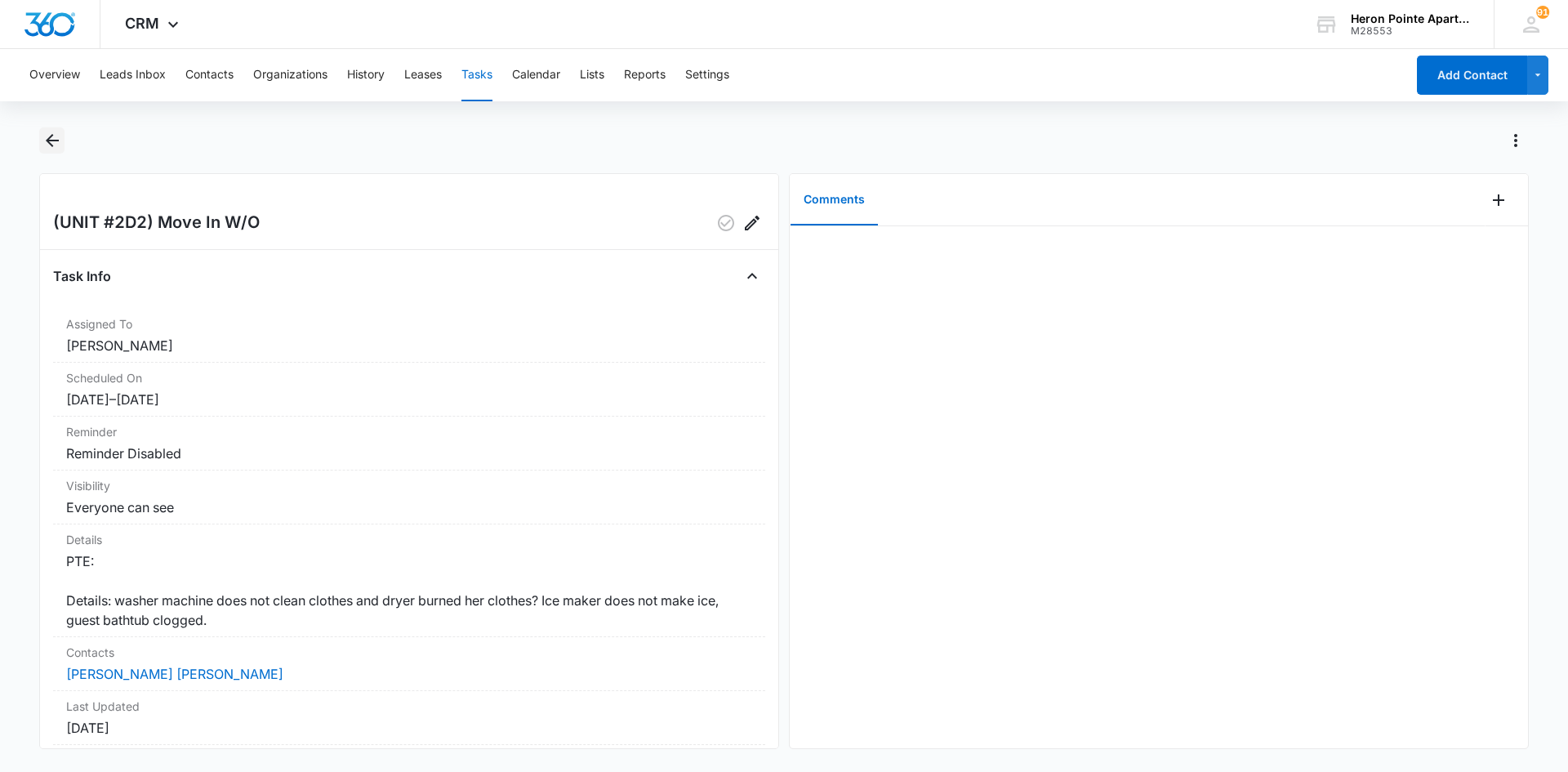
click at [53, 138] on icon "Back" at bounding box center [52, 140] width 19 height 19
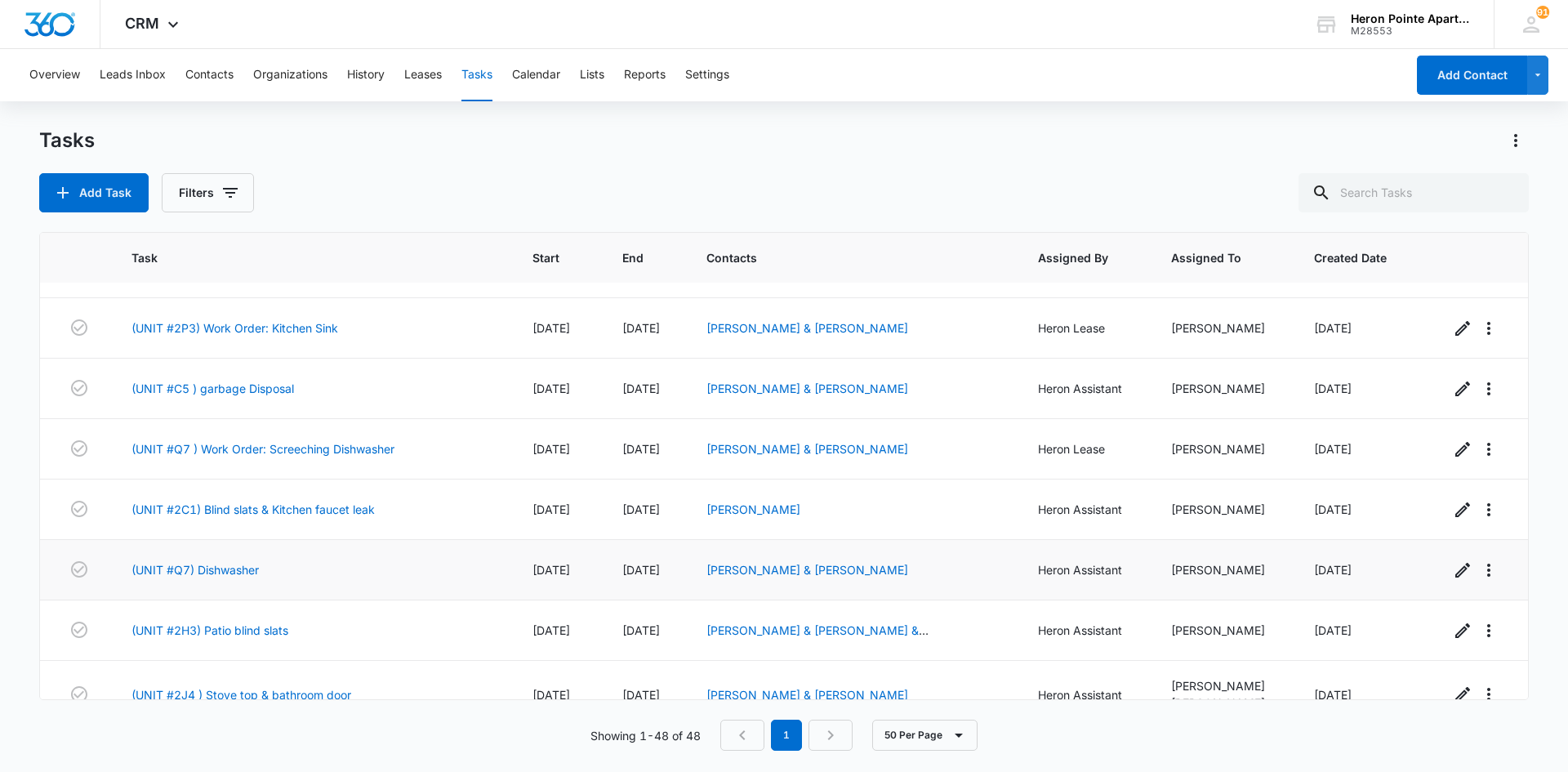
scroll to position [2501, 0]
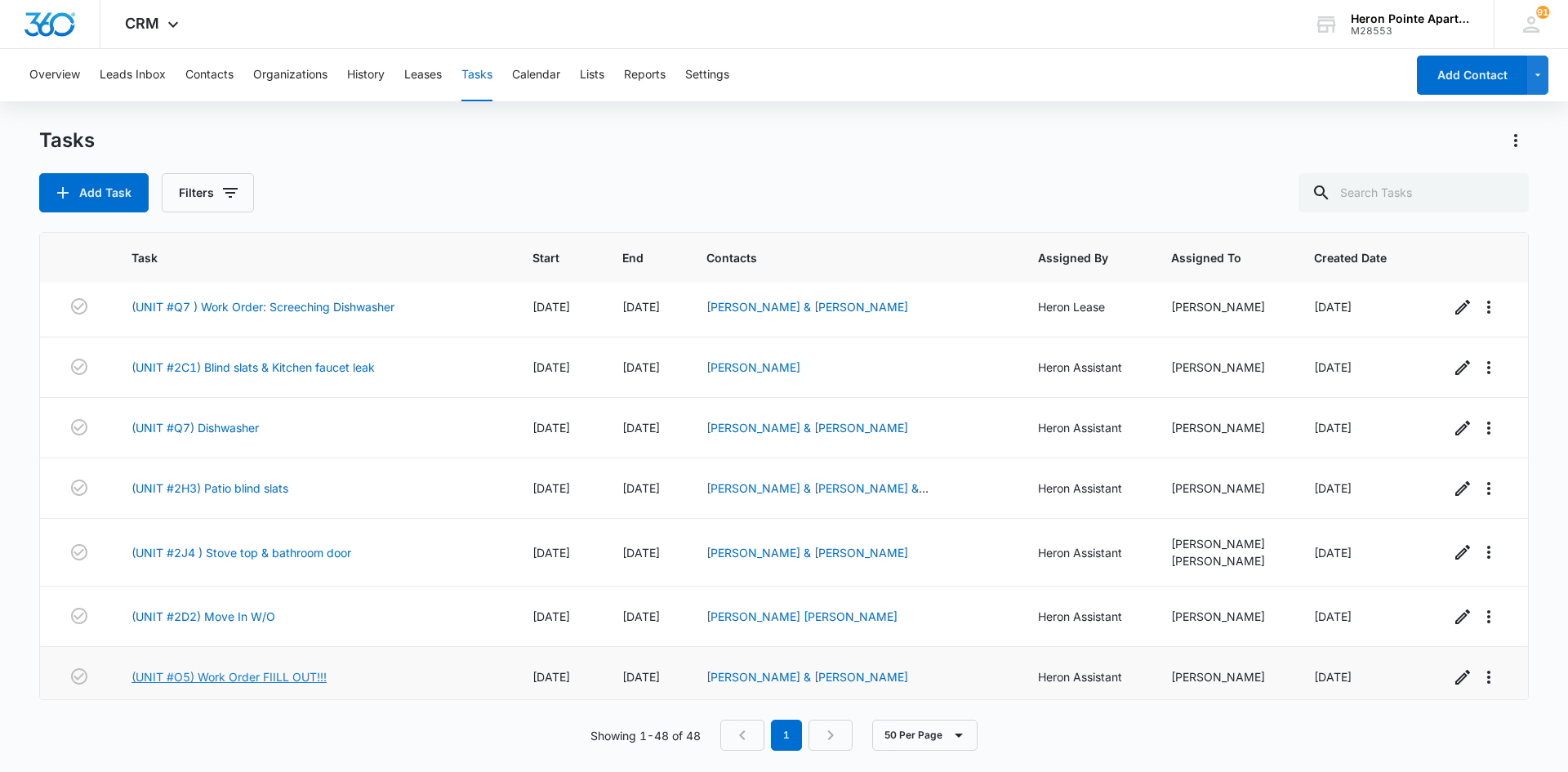
click at [237, 672] on link "(UNIT #O5) Work Order FIILL OUT!!!" at bounding box center [228, 677] width 195 height 18
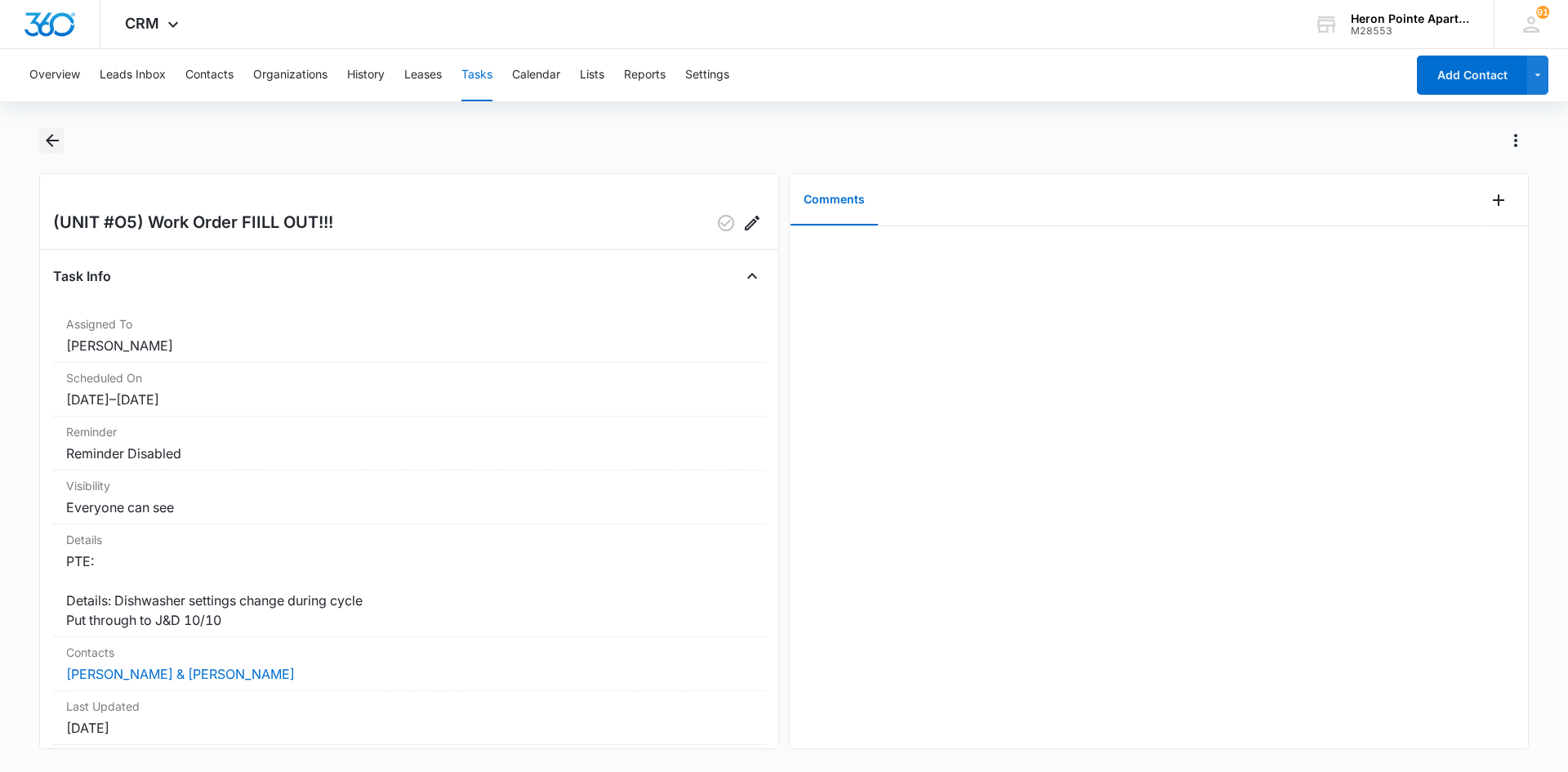
click at [53, 142] on icon "Back" at bounding box center [52, 140] width 19 height 19
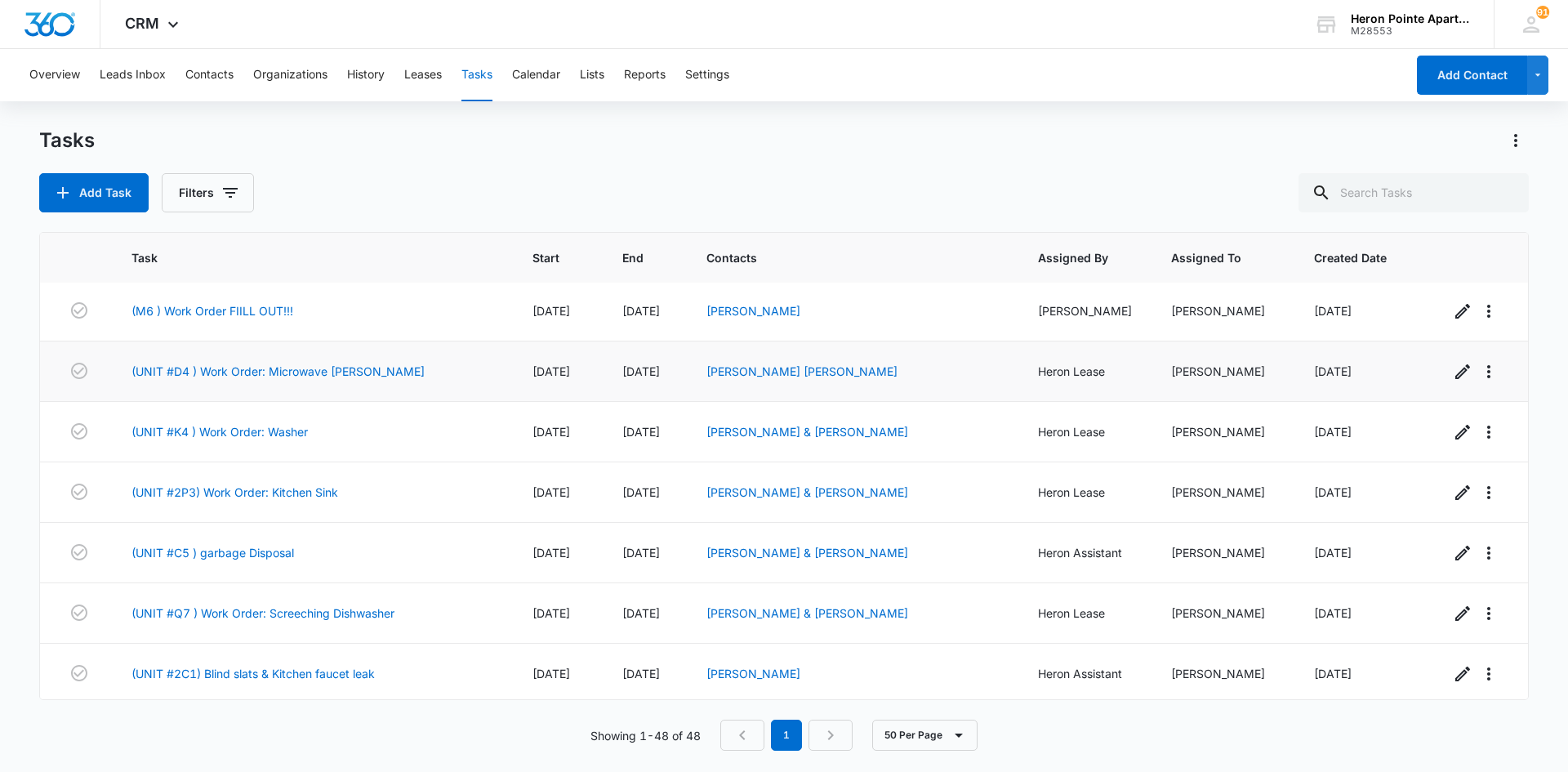
scroll to position [2501, 0]
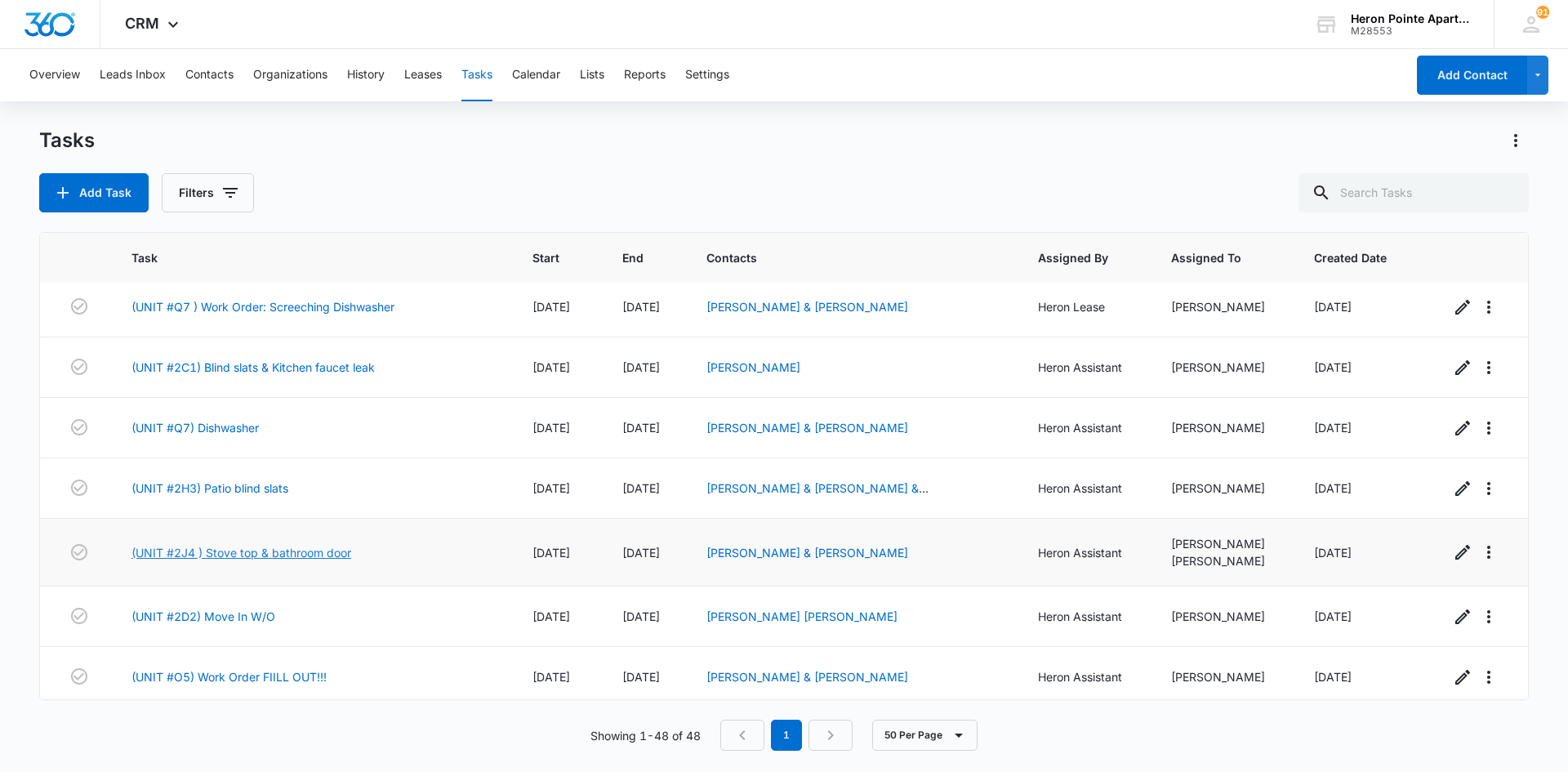
click at [289, 545] on link "(UNIT #2J4 ) Stove top & bathroom door" at bounding box center [241, 553] width 220 height 18
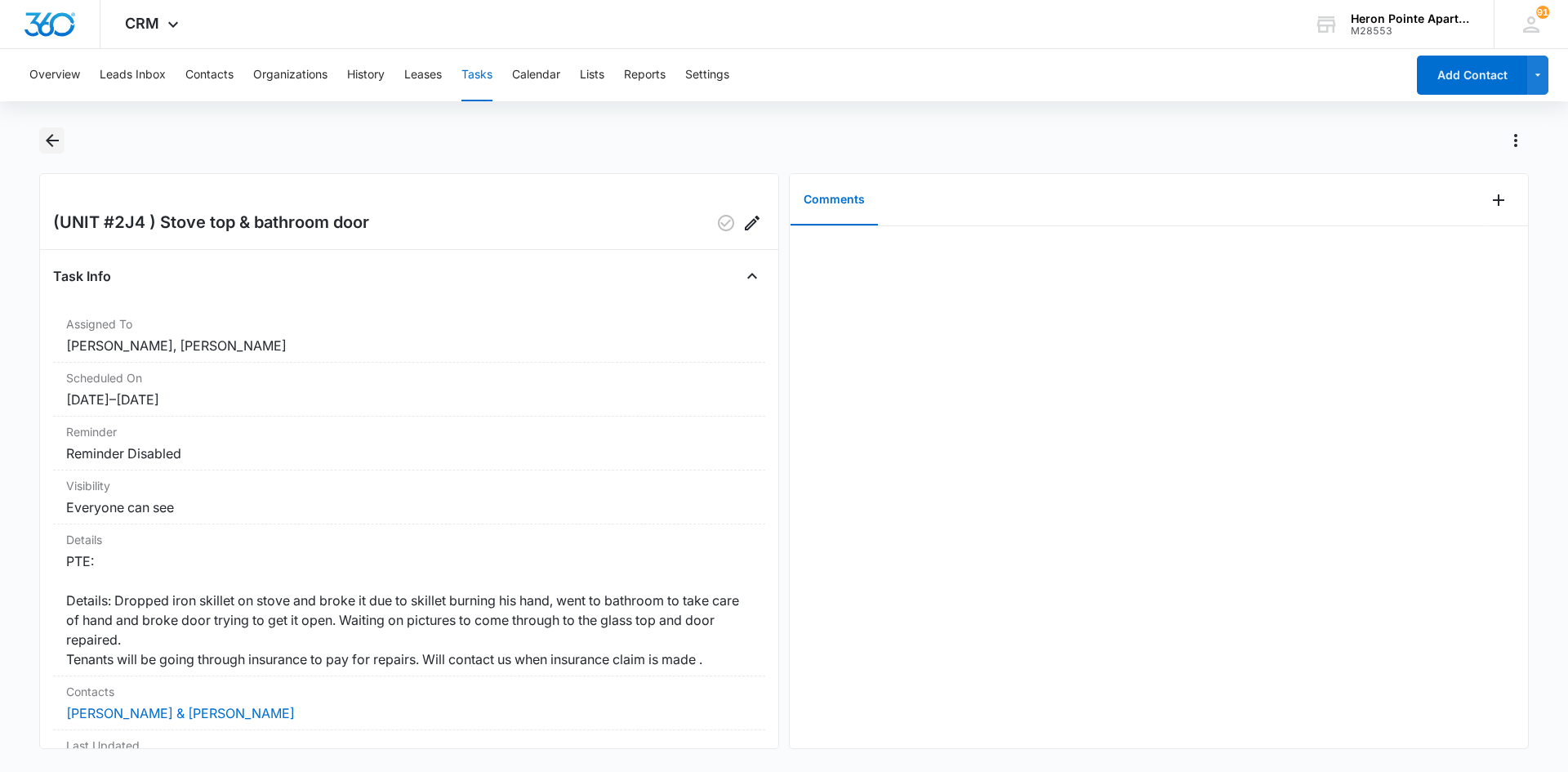
click at [53, 135] on icon "Back" at bounding box center [53, 141] width 13 height 13
